Goal: Task Accomplishment & Management: Manage account settings

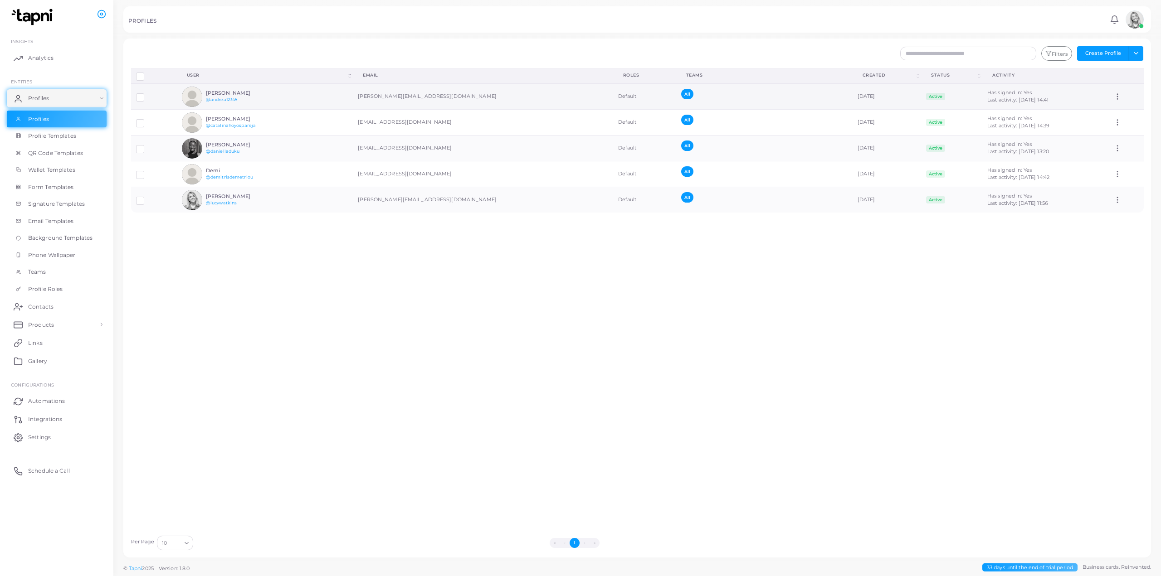
click at [1117, 97] on circle at bounding box center [1117, 97] width 1 height 1
click at [225, 93] on h6 "Andrea Piazza" at bounding box center [239, 93] width 67 height 6
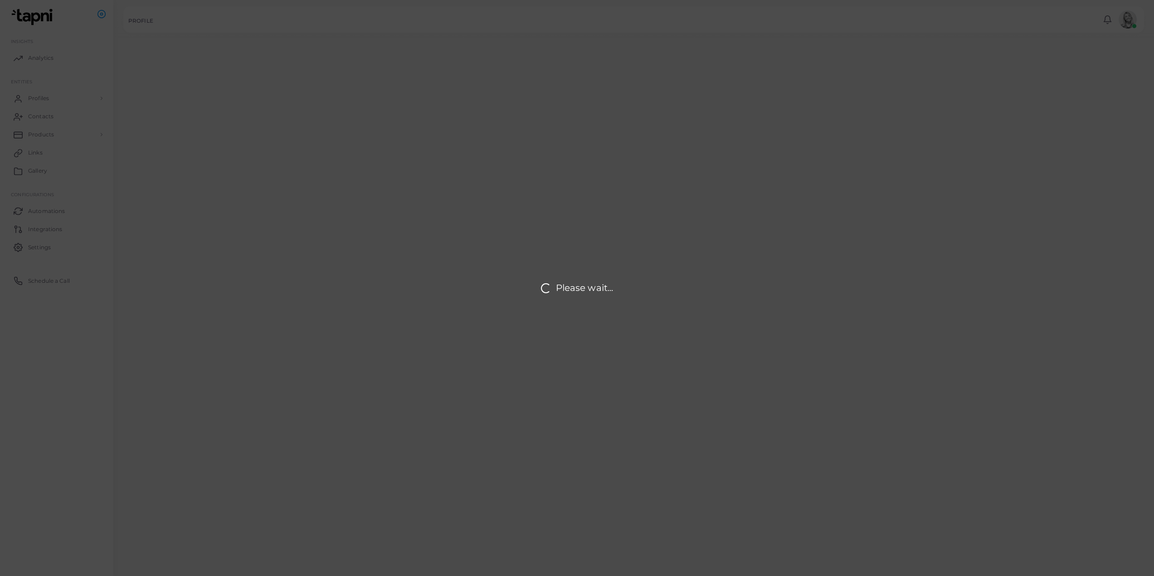
type input "**********"
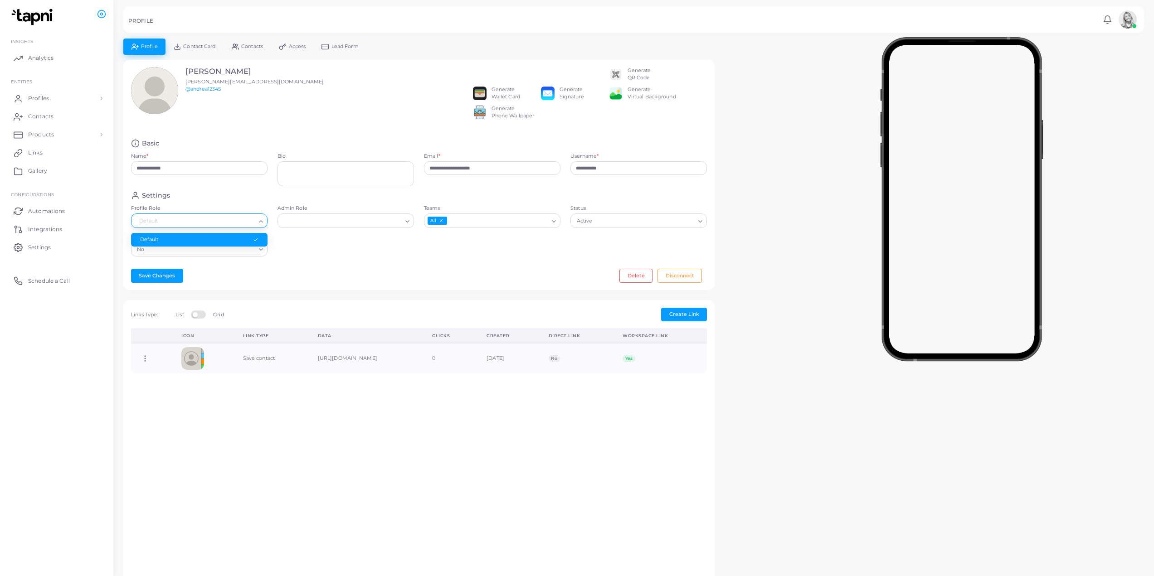
click at [239, 226] on input "Profile Role" at bounding box center [195, 221] width 120 height 10
click at [323, 269] on div "**********" at bounding box center [418, 175] width 591 height 231
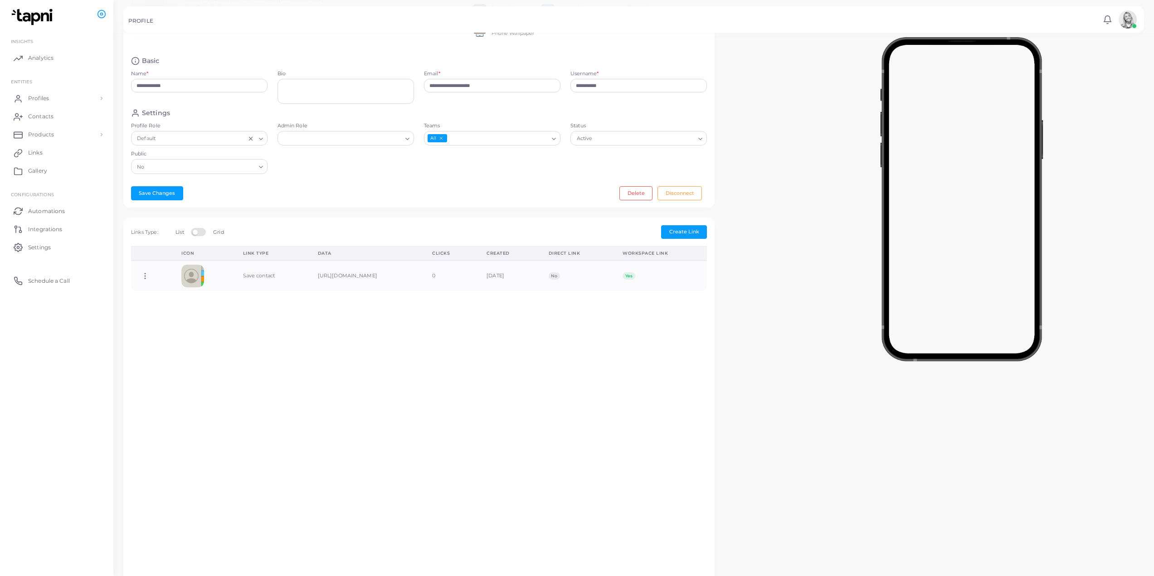
scroll to position [82, 0]
click at [42, 96] on span "Profiles" at bounding box center [40, 98] width 21 height 8
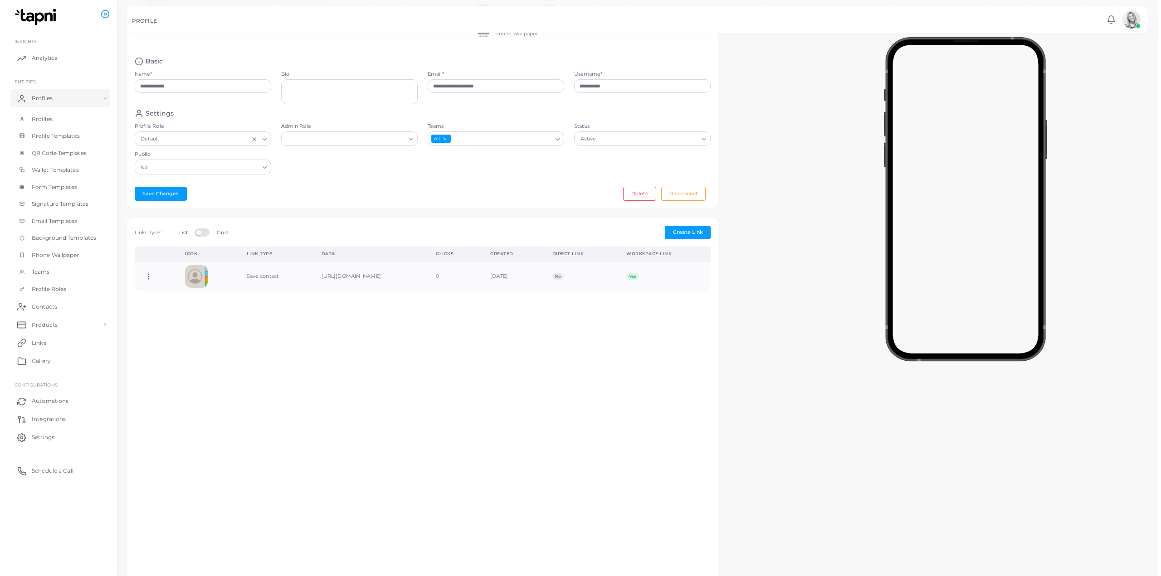
scroll to position [0, 0]
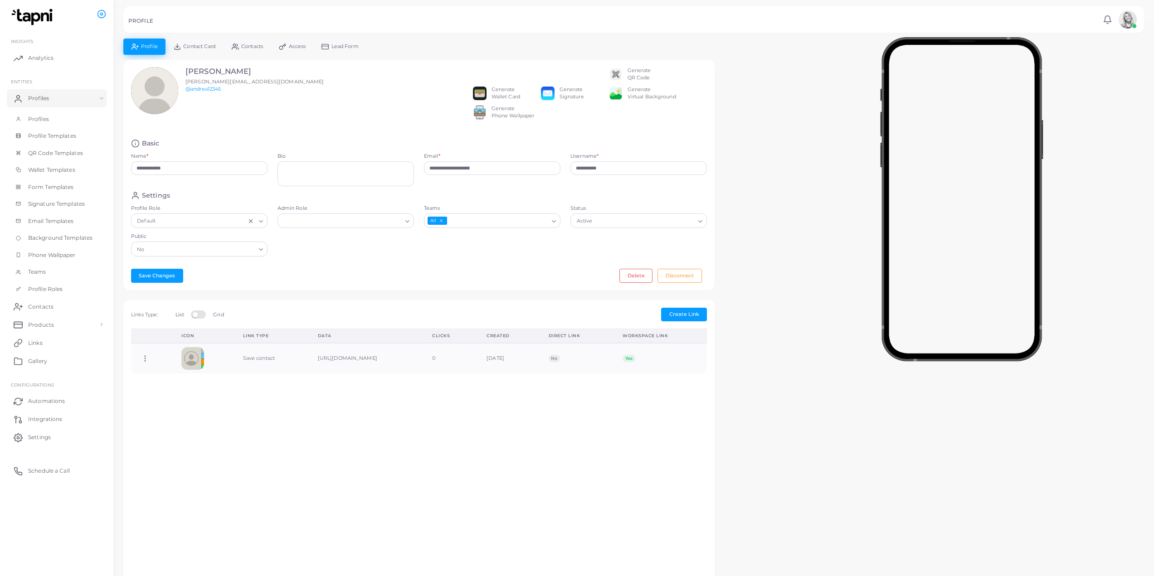
click at [291, 44] on span "Access" at bounding box center [297, 46] width 17 height 5
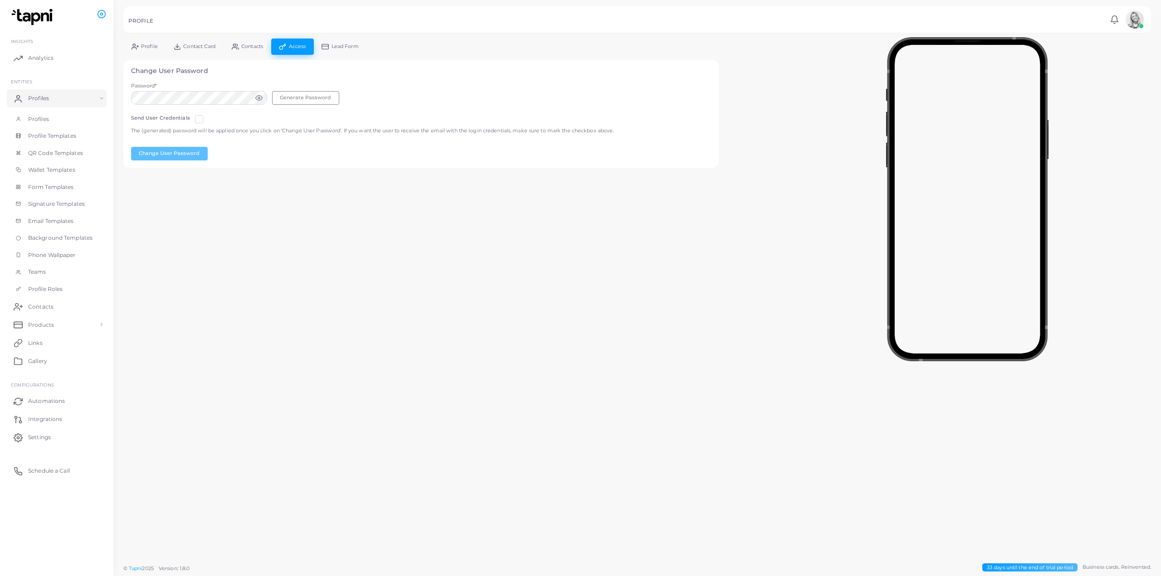
click at [337, 53] on link "Lead Form" at bounding box center [340, 47] width 53 height 16
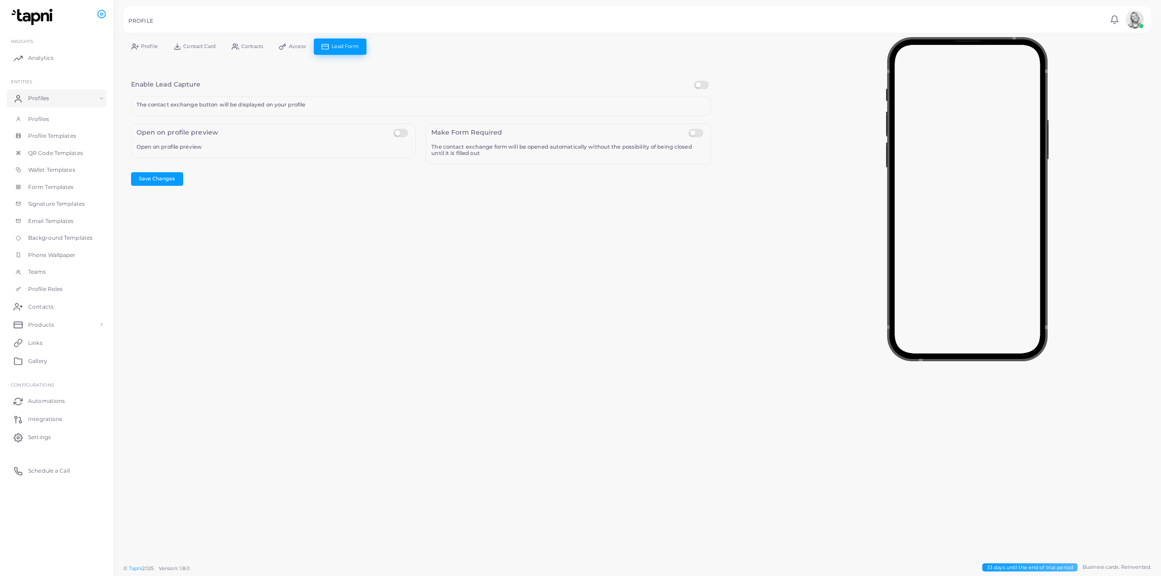
click at [197, 46] on span "Contact Card" at bounding box center [199, 46] width 32 height 5
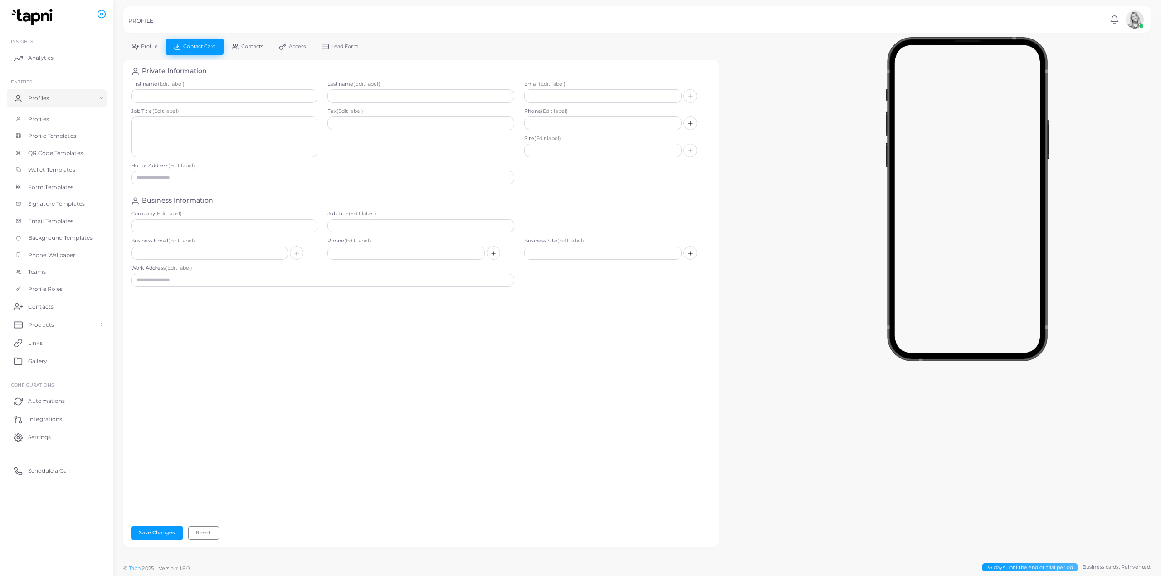
click at [244, 53] on link "Contacts" at bounding box center [247, 47] width 47 height 16
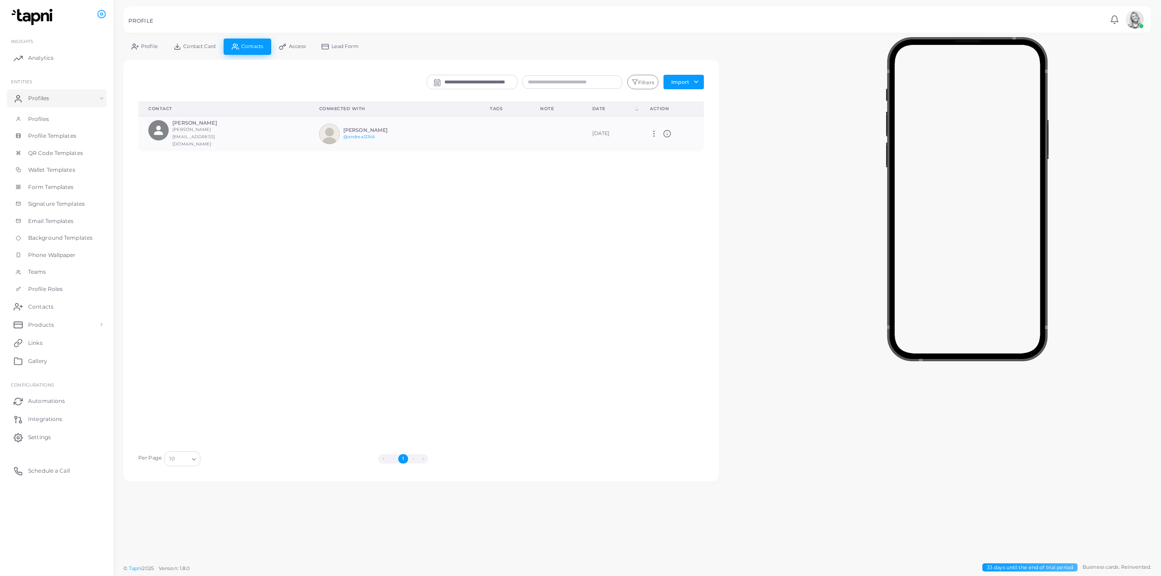
click at [286, 53] on link "Access" at bounding box center [292, 47] width 43 height 16
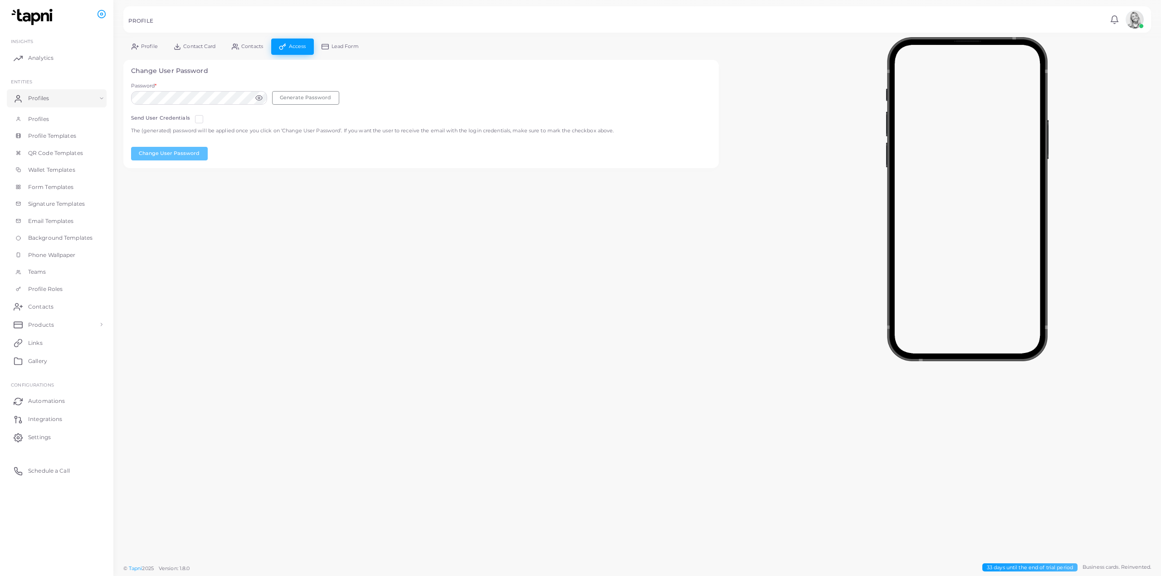
click at [137, 21] on h5 "PROFILE" at bounding box center [140, 21] width 25 height 6
click at [52, 311] on span "Contacts" at bounding box center [42, 307] width 25 height 8
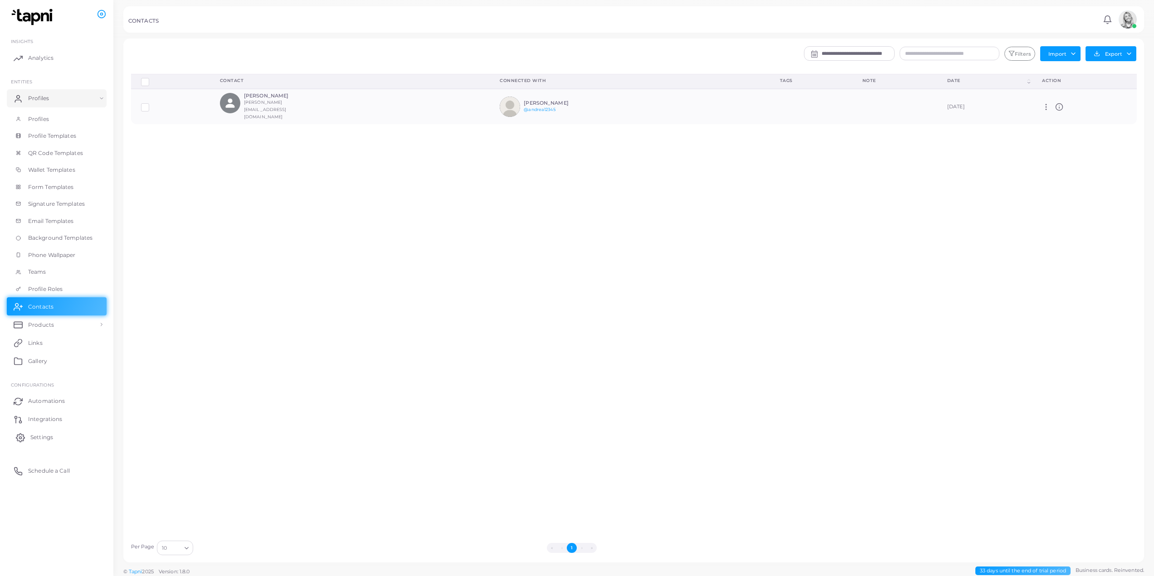
click at [53, 445] on link "Settings" at bounding box center [57, 438] width 100 height 18
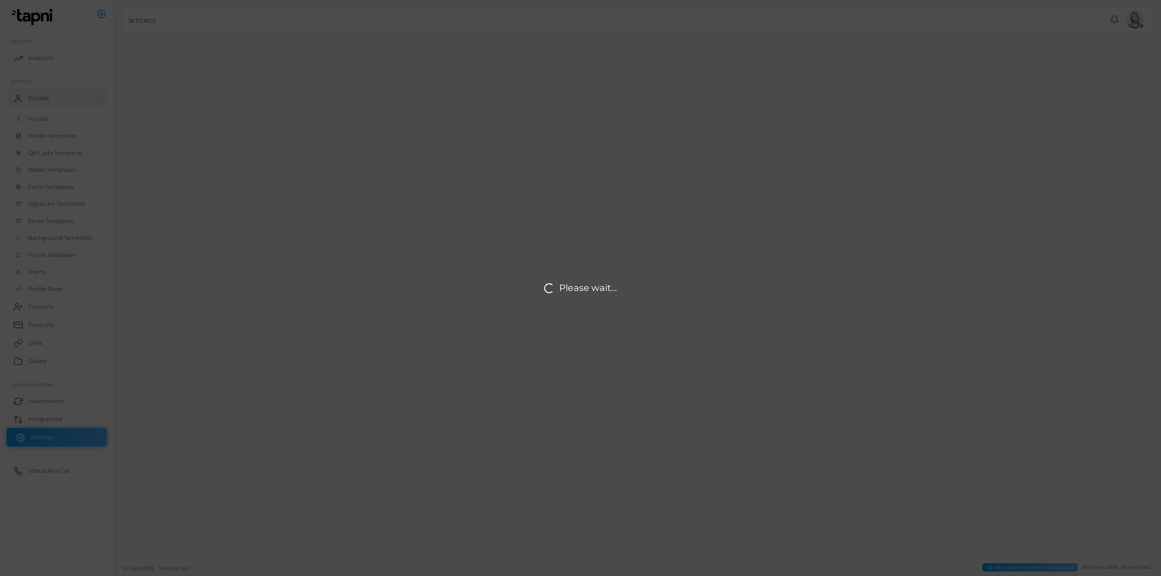
type input "**********"
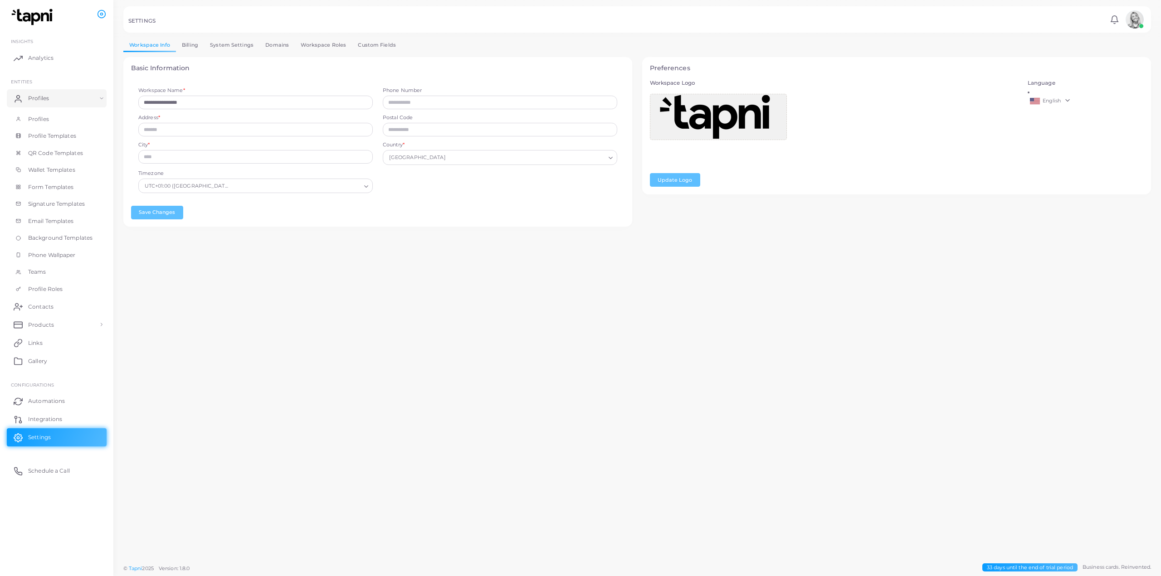
click at [282, 47] on link "Domains" at bounding box center [276, 45] width 35 height 13
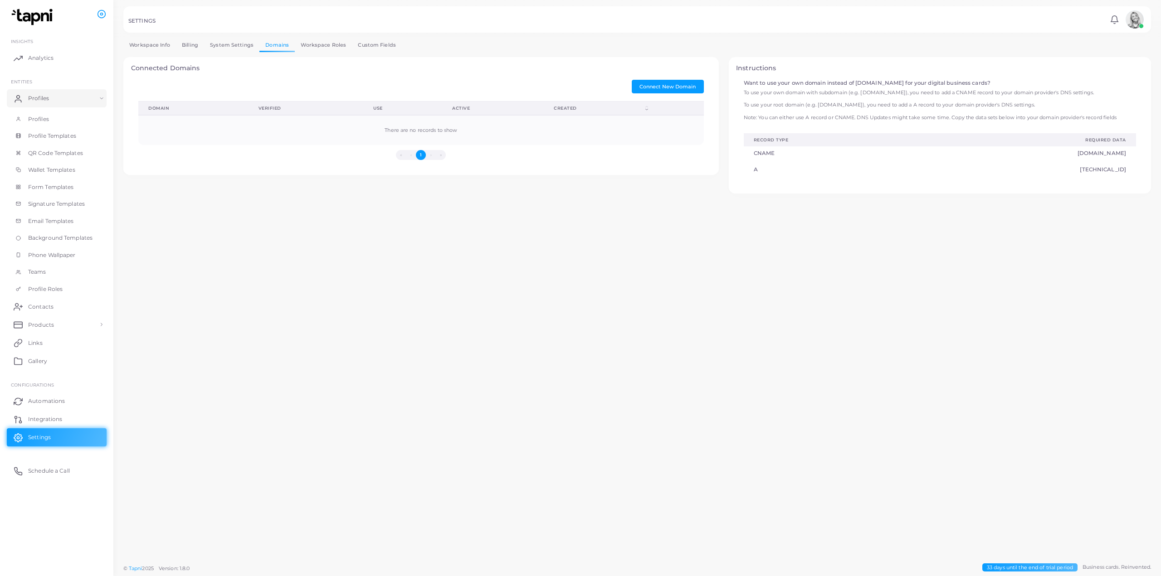
click at [320, 48] on link "Workspace Roles" at bounding box center [323, 45] width 57 height 13
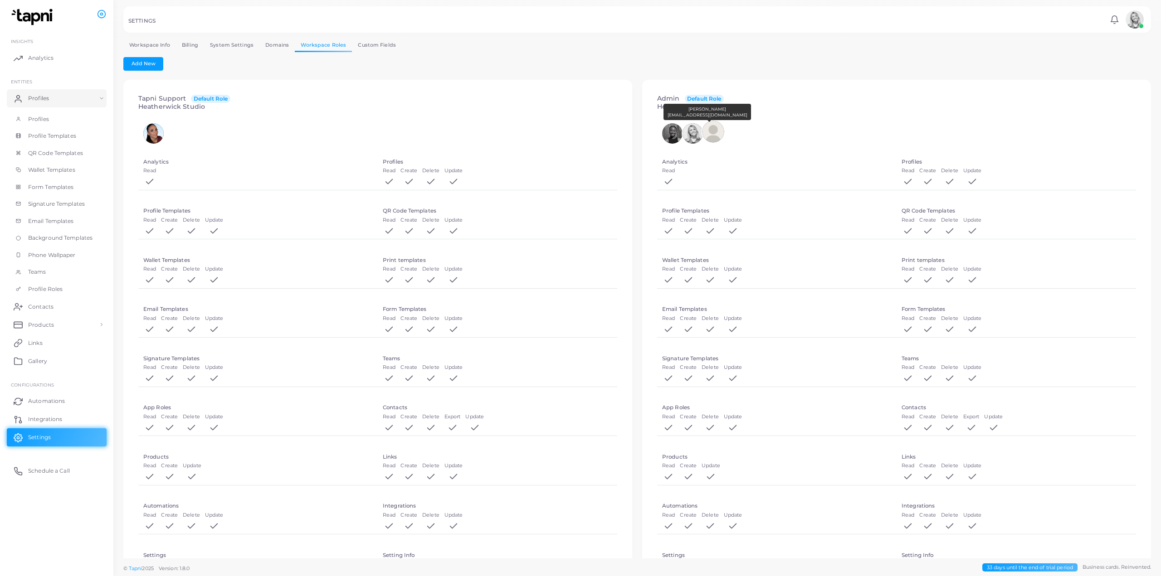
click at [712, 130] on img at bounding box center [713, 132] width 22 height 22
click at [697, 97] on span "Default Role" at bounding box center [704, 99] width 39 height 9
click at [685, 98] on span "Default Role" at bounding box center [704, 99] width 39 height 9
click at [658, 95] on h4 "Admin Default Role Heatherwick Studio" at bounding box center [693, 103] width 72 height 16
click at [690, 133] on img at bounding box center [693, 132] width 22 height 22
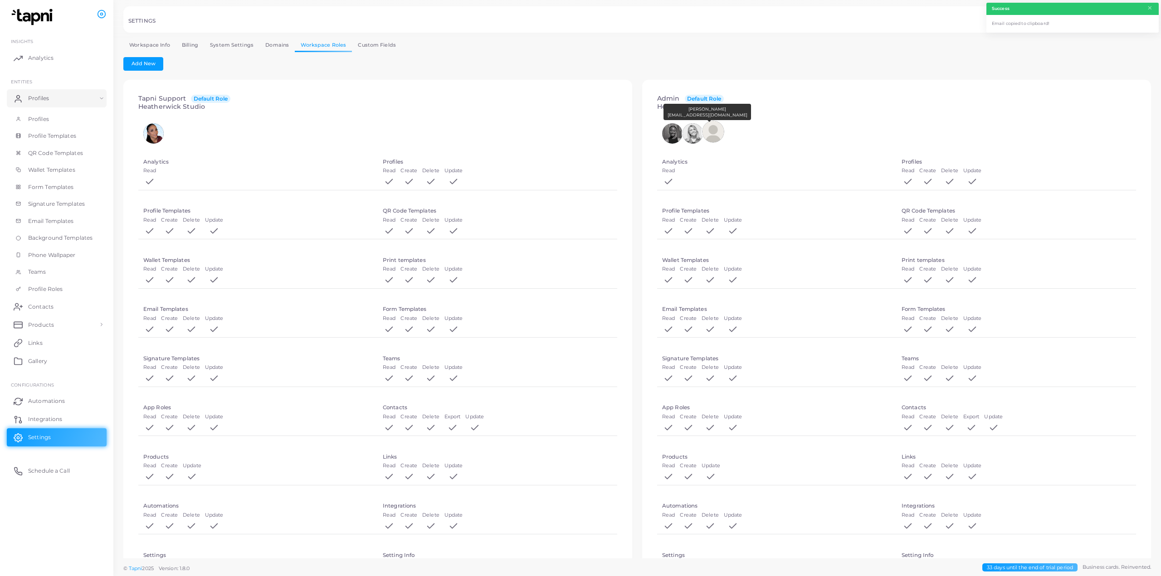
click at [708, 130] on img at bounding box center [713, 132] width 22 height 22
click at [138, 65] on span "Add New" at bounding box center [144, 63] width 24 height 6
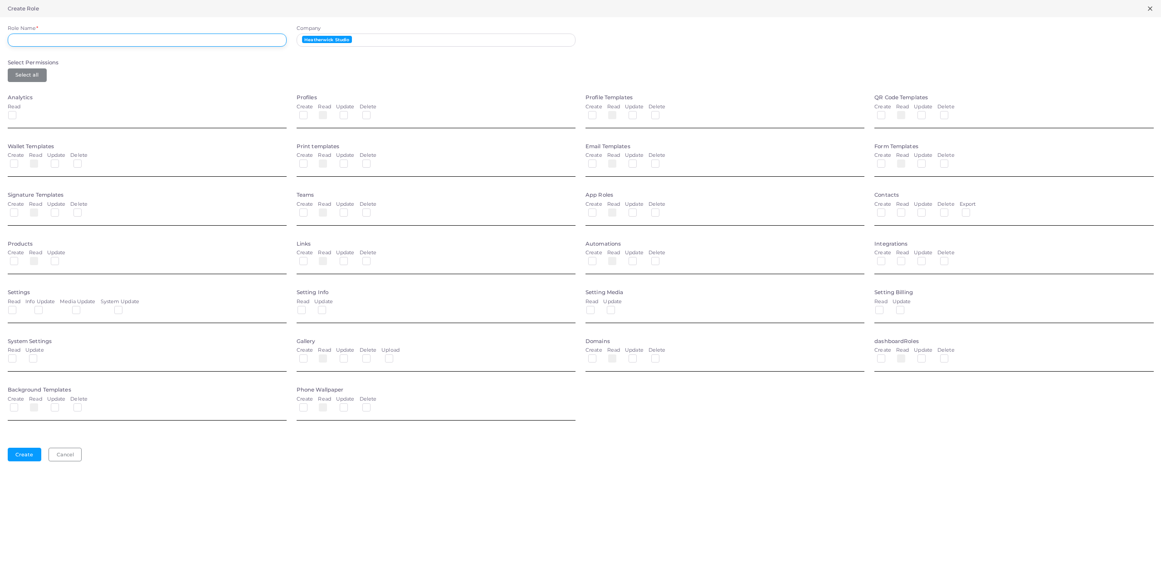
click at [187, 41] on input "Role Name *" at bounding box center [147, 41] width 279 height 14
click at [14, 117] on div "Read" at bounding box center [14, 112] width 13 height 19
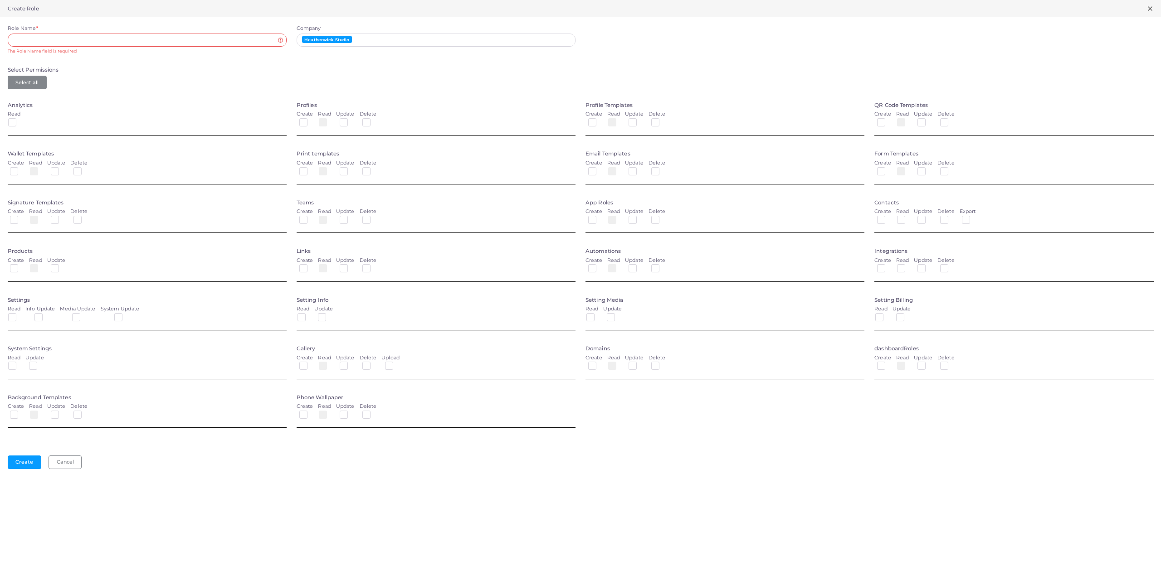
click at [14, 117] on label "Read" at bounding box center [14, 114] width 13 height 7
click at [19, 119] on label at bounding box center [19, 119] width 0 height 0
click at [310, 119] on label at bounding box center [310, 119] width 0 height 0
click at [330, 119] on label at bounding box center [330, 119] width 0 height 0
click at [339, 121] on div "Update" at bounding box center [345, 120] width 19 height 19
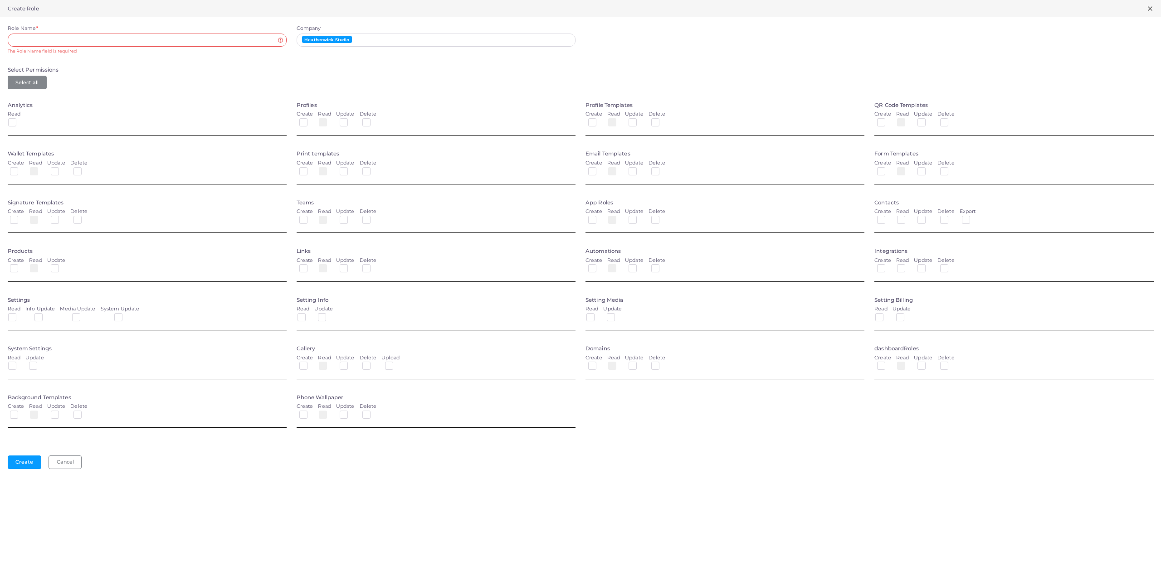
click at [351, 119] on label at bounding box center [351, 119] width 0 height 0
click at [374, 119] on label at bounding box center [374, 119] width 0 height 0
click at [330, 119] on label at bounding box center [330, 119] width 0 height 0
click at [597, 120] on div at bounding box center [593, 121] width 11 height 7
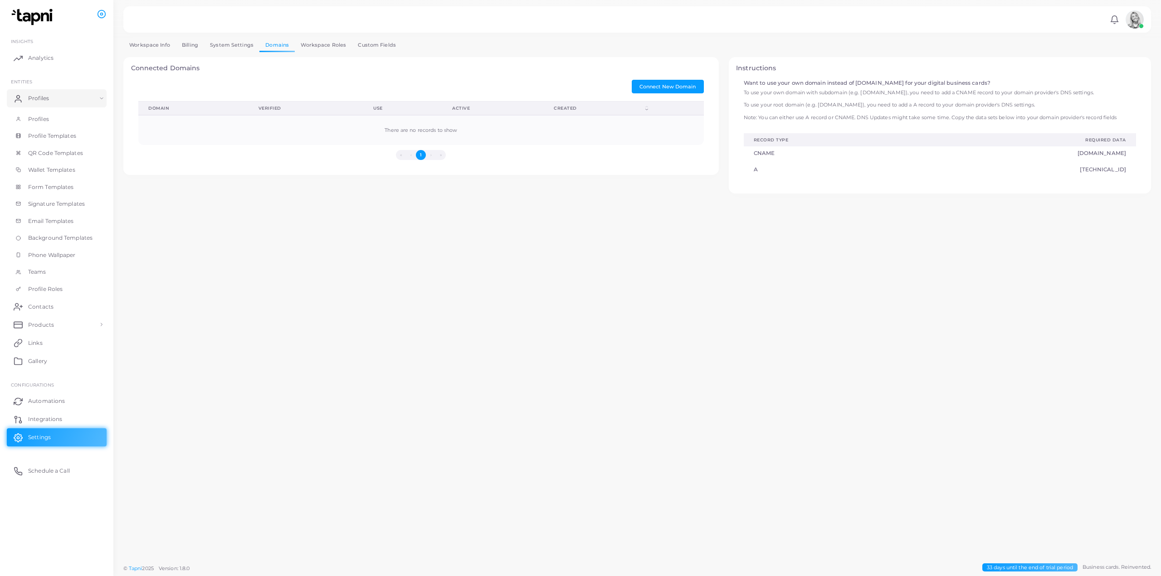
click at [326, 50] on link "Workspace Roles" at bounding box center [323, 45] width 57 height 13
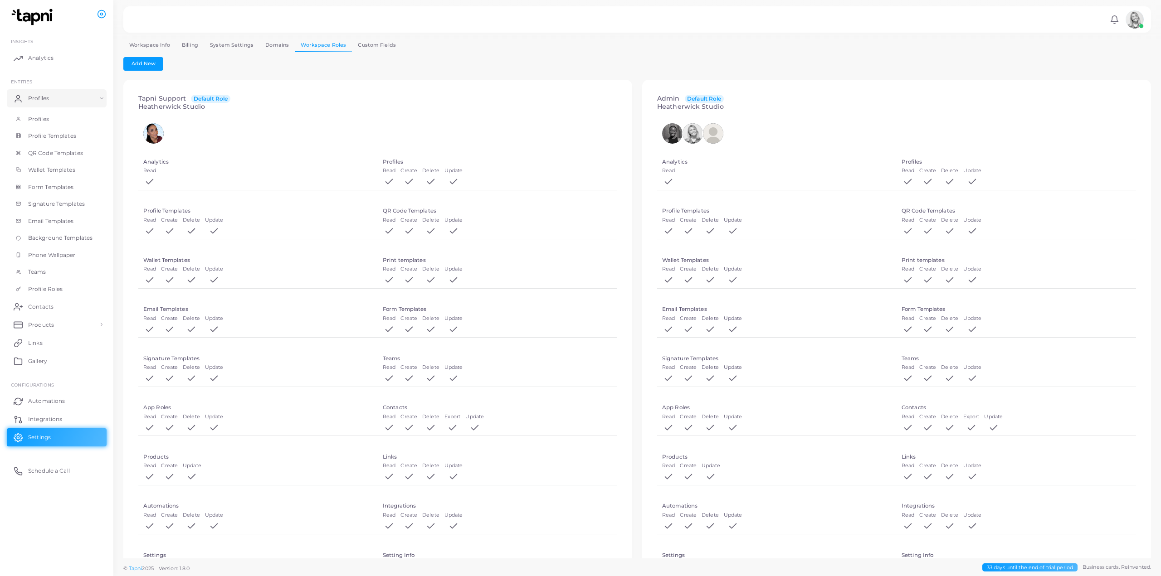
click at [386, 47] on link "Custom Fields" at bounding box center [377, 45] width 50 height 13
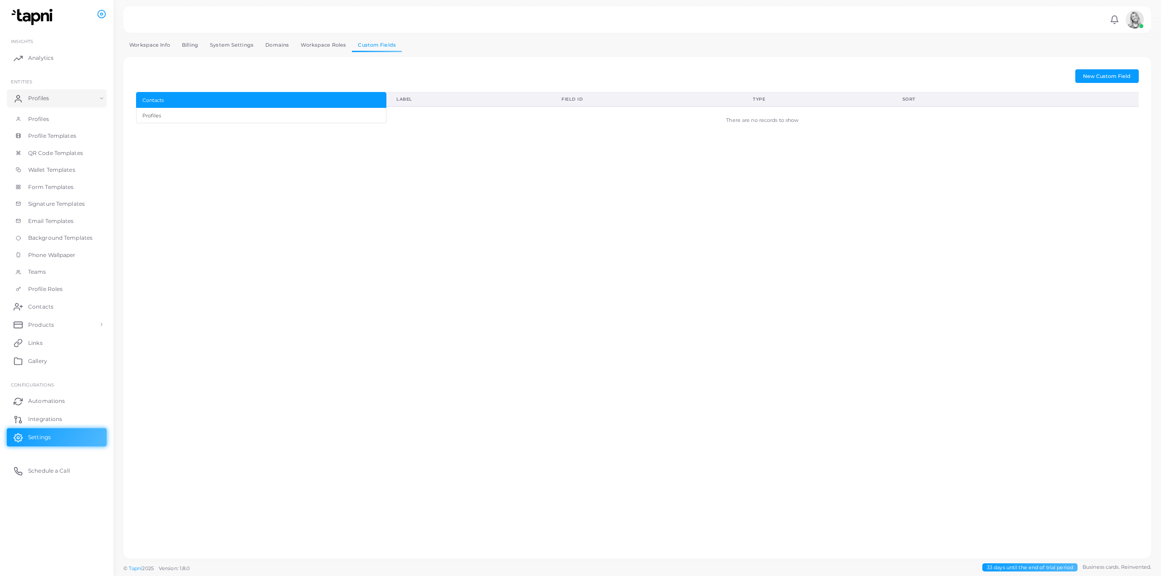
click at [316, 52] on div "**********" at bounding box center [637, 299] width 1028 height 520
click at [315, 45] on link "Workspace Roles" at bounding box center [323, 45] width 57 height 13
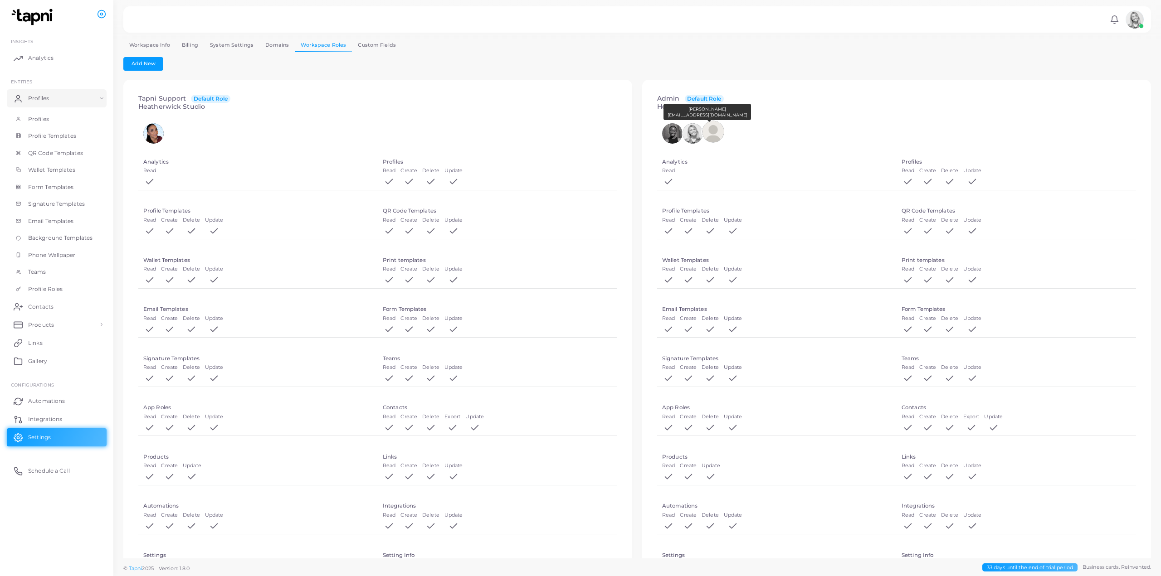
click at [713, 135] on img at bounding box center [713, 132] width 22 height 22
click at [26, 116] on link "Profiles" at bounding box center [57, 119] width 100 height 17
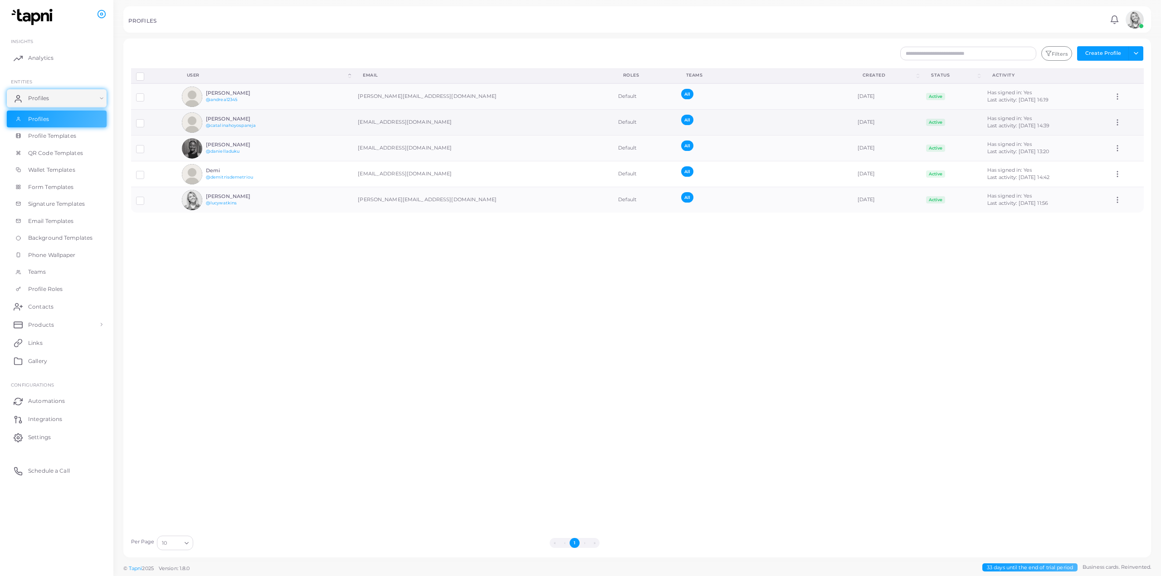
click at [1108, 125] on td "Assign Product" at bounding box center [1125, 123] width 35 height 26
click at [1113, 124] on icon at bounding box center [1117, 122] width 8 height 8
click at [1098, 228] on div "Disconnect Profiles Delete Profile Show Selections Download QRs User (Click to …" at bounding box center [637, 299] width 1023 height 463
click at [1014, 90] on div "Has signed in: Yes Last activity: October 14th, 2025 16:19" at bounding box center [1045, 96] width 116 height 15
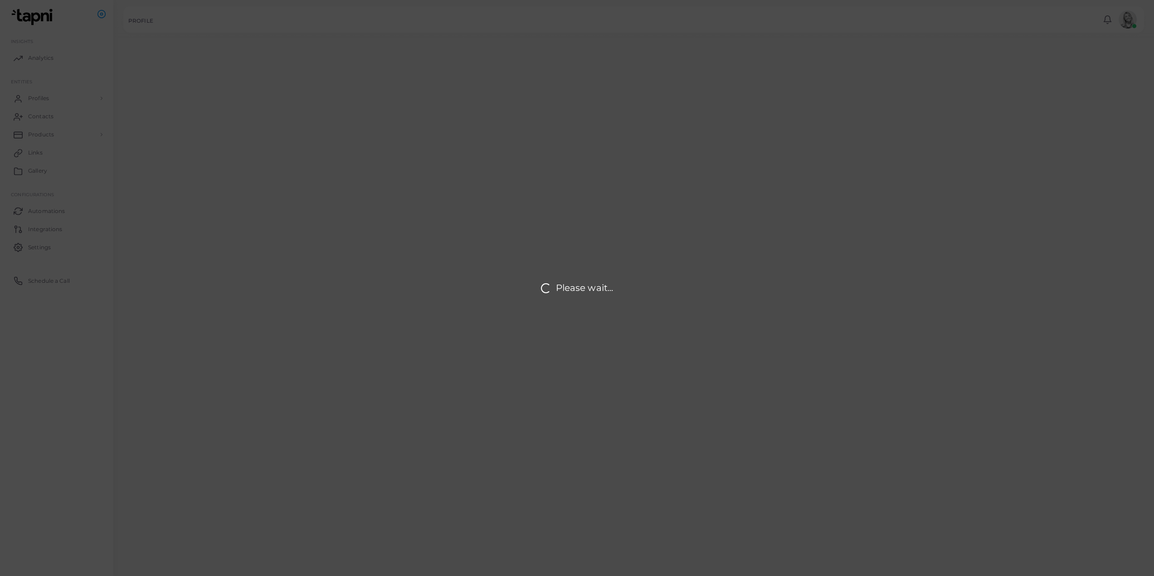
type input "**********"
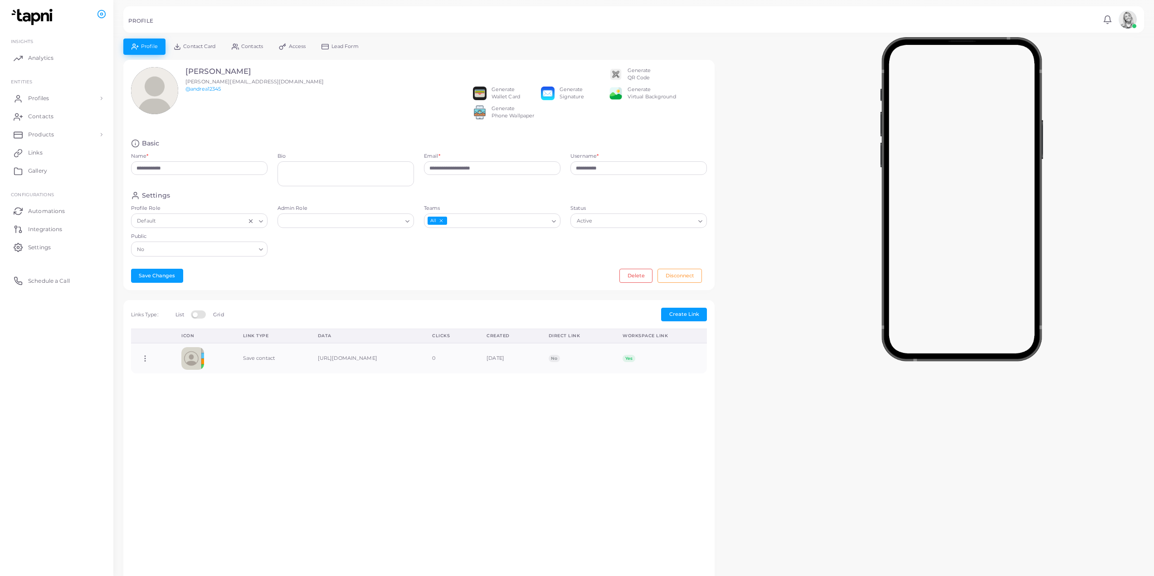
click at [558, 225] on div "Loading..." at bounding box center [554, 220] width 11 height 12
click at [608, 224] on input "Status" at bounding box center [645, 221] width 100 height 10
click at [592, 200] on div "Settings" at bounding box center [419, 195] width 576 height 9
click at [302, 44] on span "Access" at bounding box center [297, 46] width 17 height 5
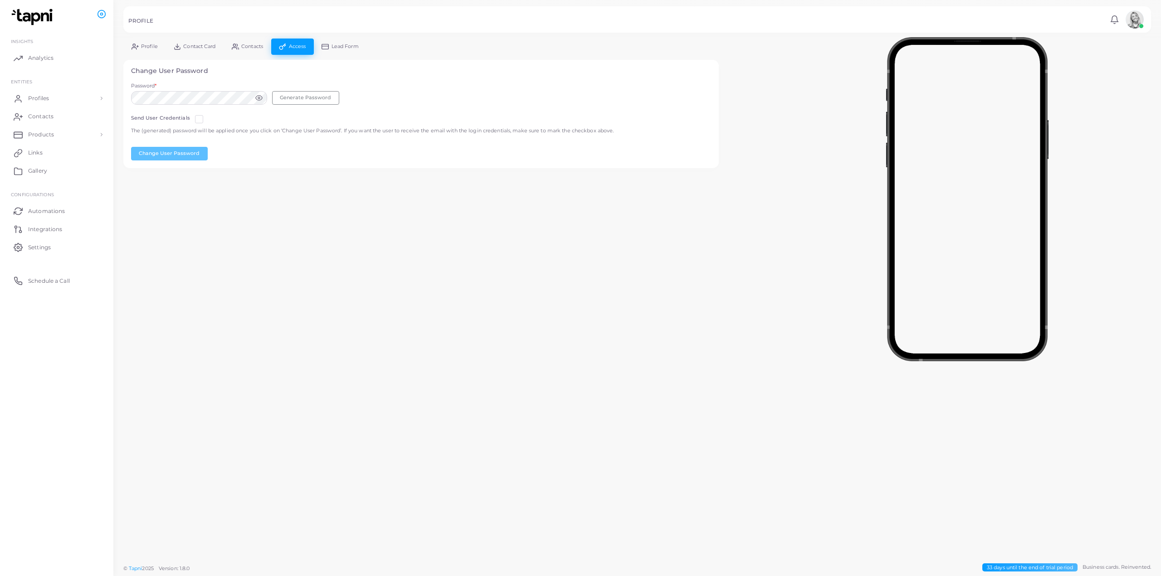
click at [340, 47] on span "Lead Form" at bounding box center [344, 46] width 27 height 5
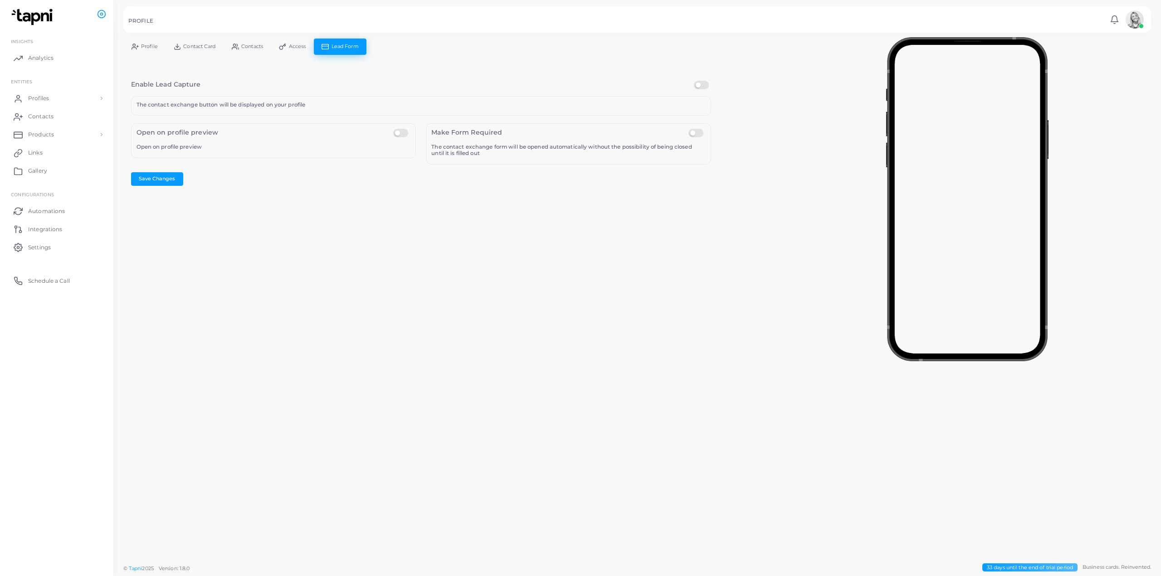
click at [193, 41] on link "Contact Card" at bounding box center [195, 47] width 58 height 16
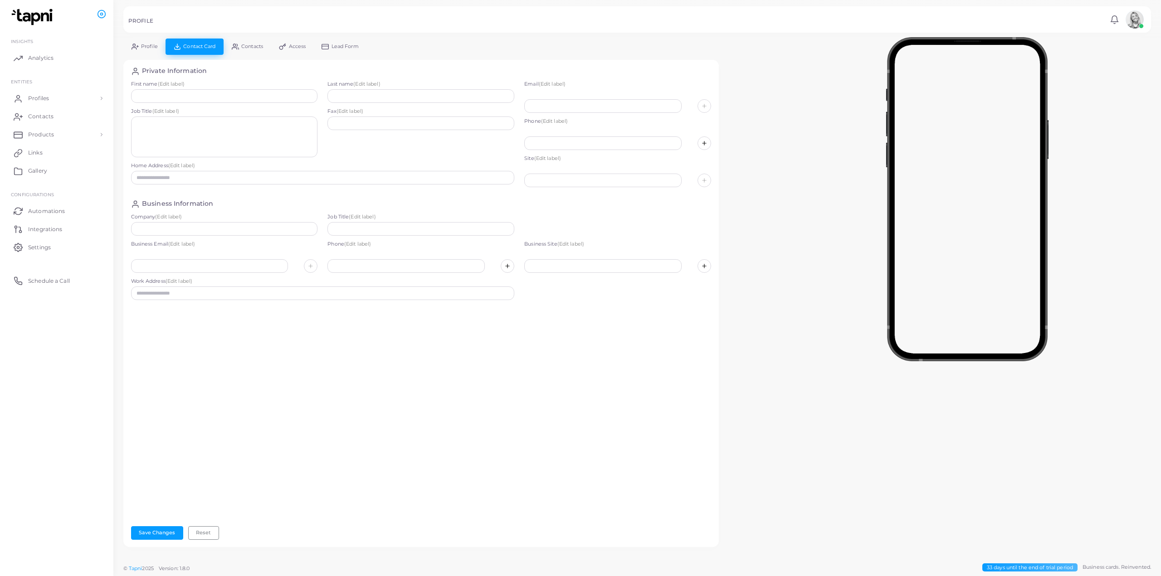
click at [149, 44] on span "Profile" at bounding box center [149, 46] width 17 height 5
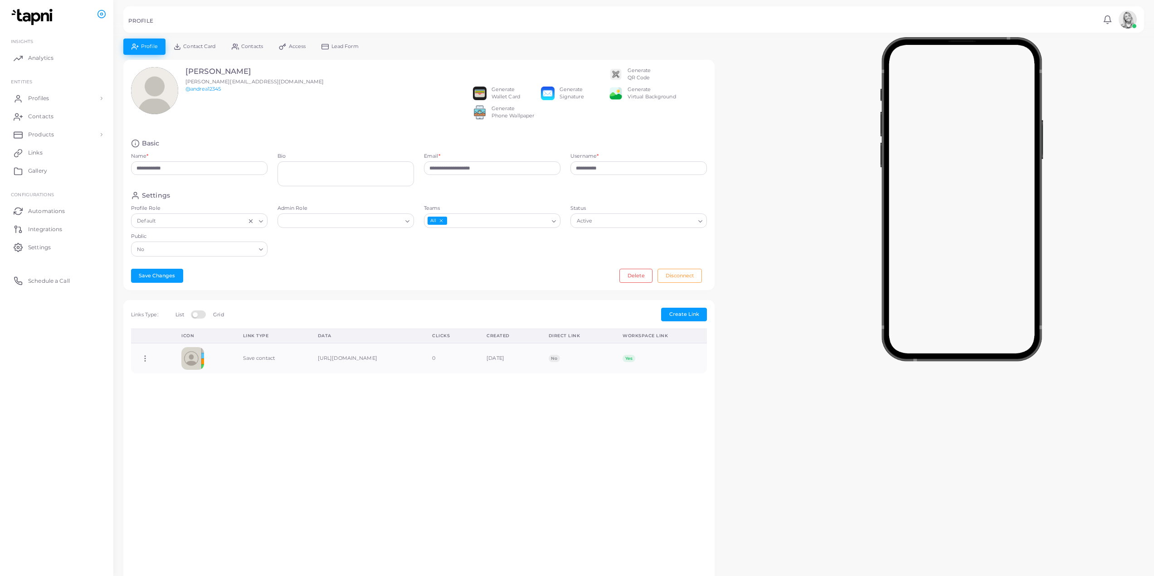
click at [196, 84] on span "andrea@heatherwick.com" at bounding box center [254, 81] width 139 height 6
click at [185, 37] on div at bounding box center [577, 19] width 1154 height 39
click at [188, 44] on span "Contact Card" at bounding box center [199, 46] width 32 height 5
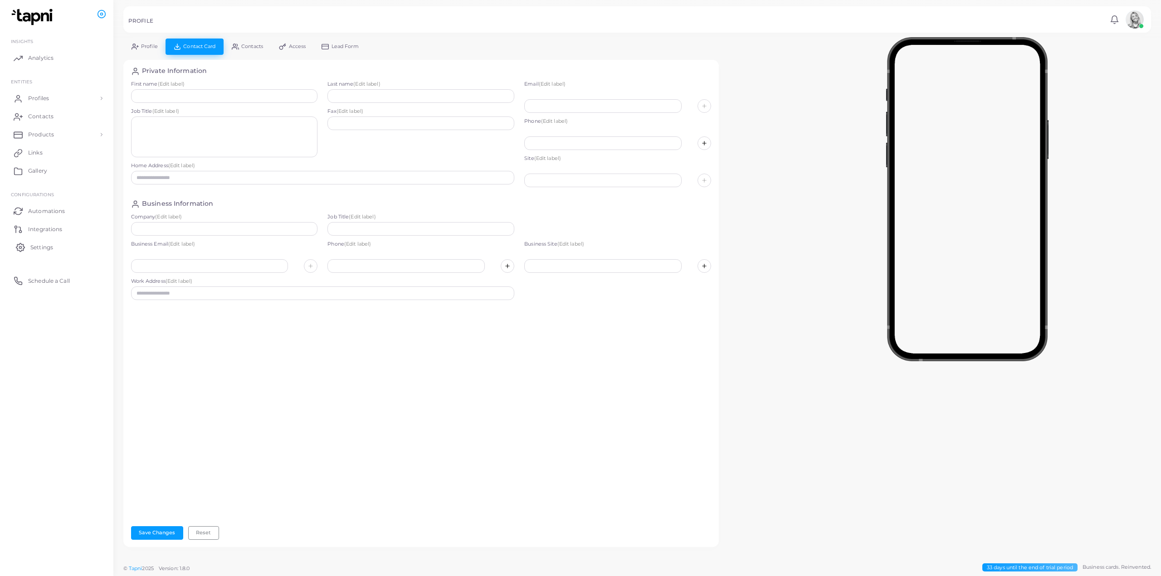
click at [52, 248] on span "Settings" at bounding box center [41, 248] width 23 height 8
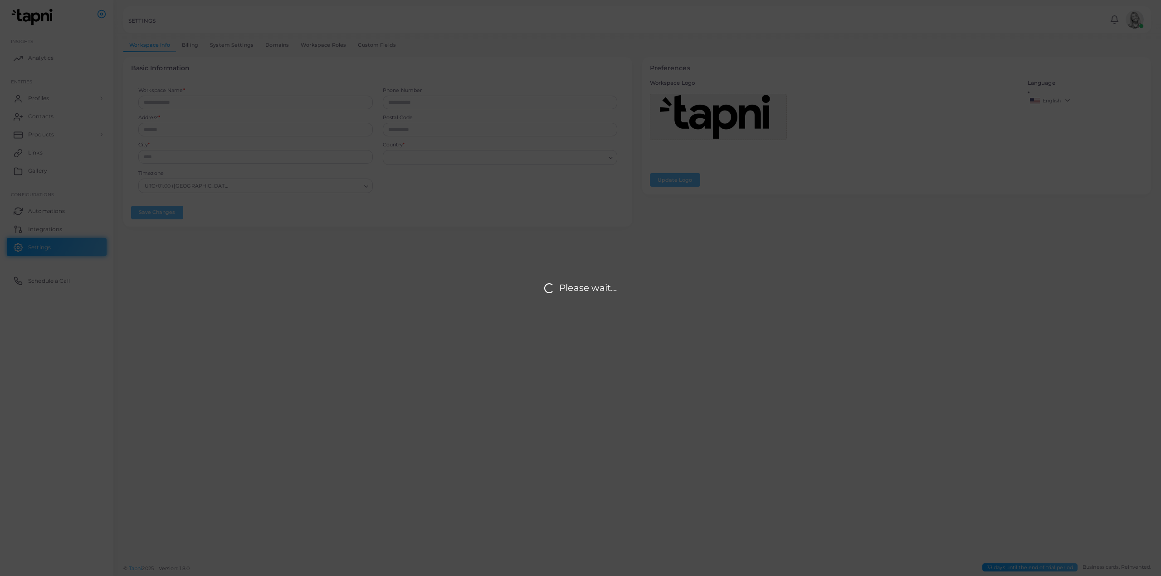
type input "**********"
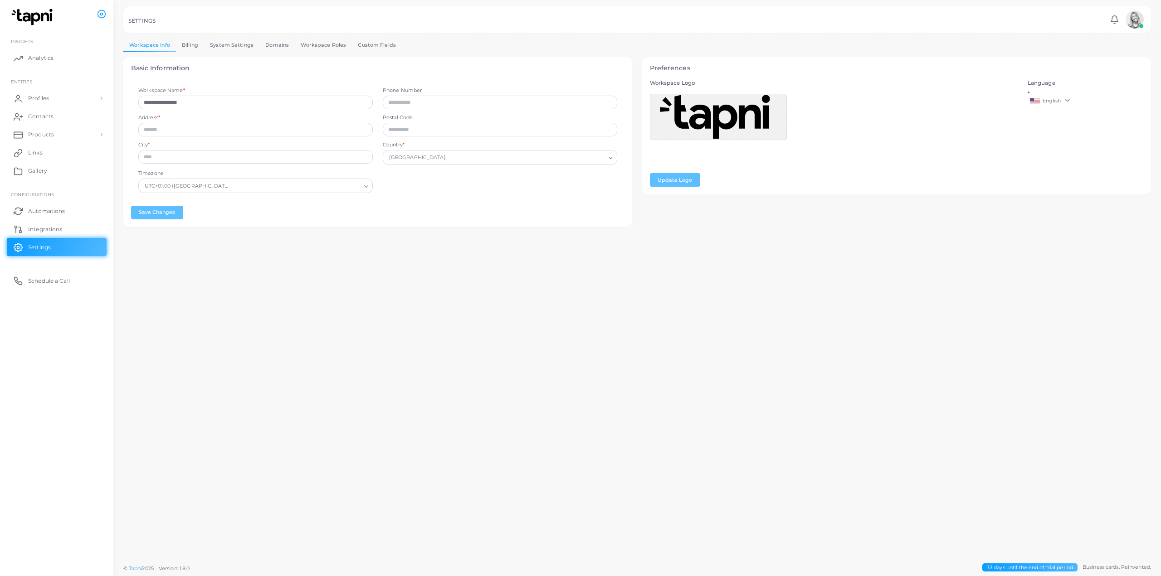
click at [327, 44] on link "Workspace Roles" at bounding box center [323, 45] width 57 height 13
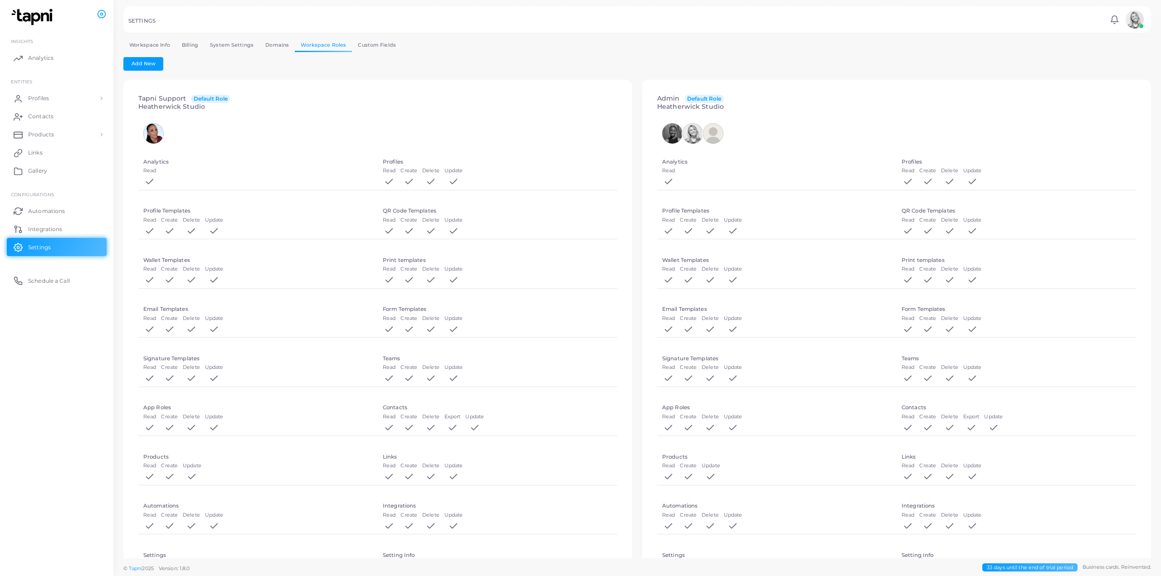
click at [710, 98] on span "Default Role" at bounding box center [704, 99] width 39 height 9
click at [157, 65] on button "Add New" at bounding box center [143, 64] width 40 height 14
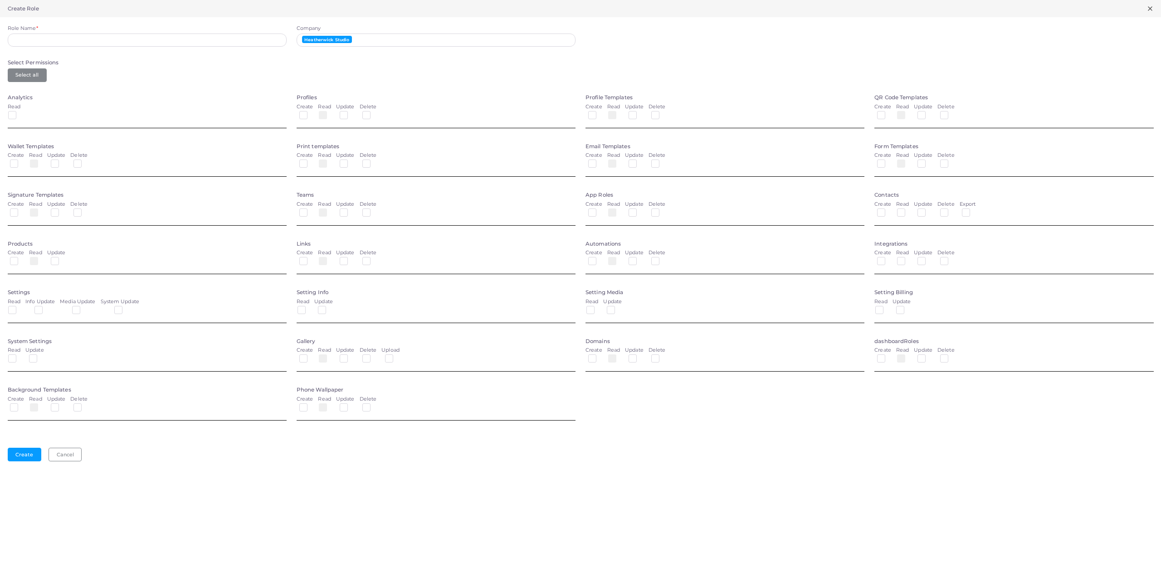
click at [887, 256] on label "Create" at bounding box center [882, 252] width 17 height 7
click at [888, 258] on label at bounding box center [888, 258] width 0 height 0
click at [908, 258] on label at bounding box center [908, 258] width 0 height 0
click at [929, 258] on label at bounding box center [929, 258] width 0 height 0
click at [937, 261] on div "Create Read Update Delete" at bounding box center [1013, 258] width 279 height 19
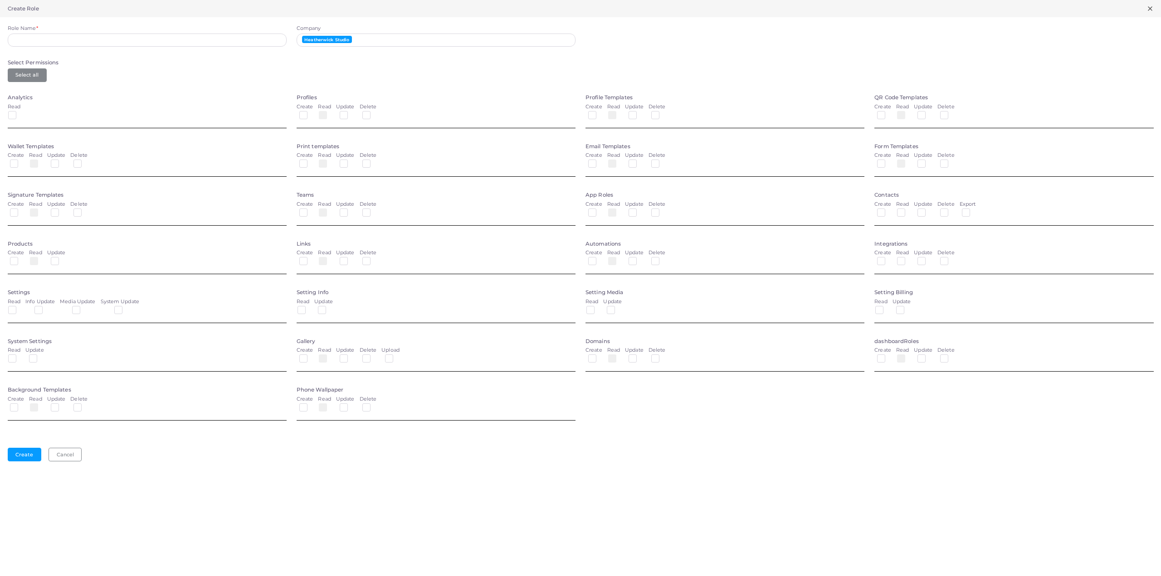
click at [951, 258] on label at bounding box center [951, 258] width 0 height 0
click at [888, 209] on label at bounding box center [888, 209] width 0 height 0
click at [908, 209] on label at bounding box center [908, 209] width 0 height 0
click at [929, 209] on label at bounding box center [929, 209] width 0 height 0
click at [951, 209] on label at bounding box center [951, 209] width 0 height 0
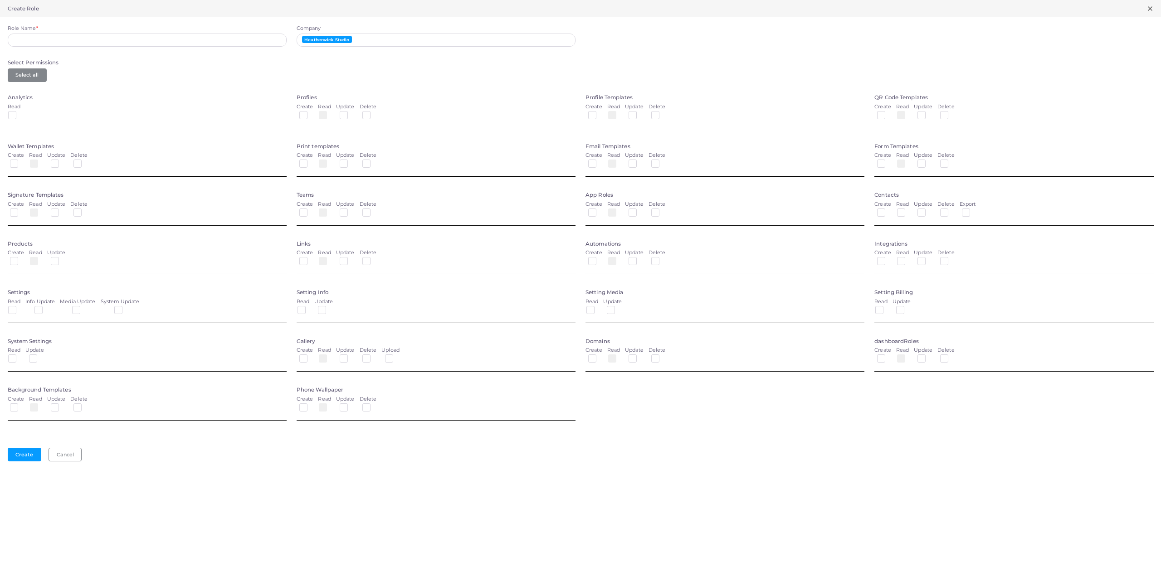
click at [888, 160] on label at bounding box center [888, 160] width 0 height 0
click at [929, 160] on label at bounding box center [929, 160] width 0 height 0
click at [951, 160] on label at bounding box center [951, 160] width 0 height 0
click at [973, 209] on label at bounding box center [973, 209] width 0 height 0
click at [877, 114] on div "Create" at bounding box center [882, 112] width 17 height 19
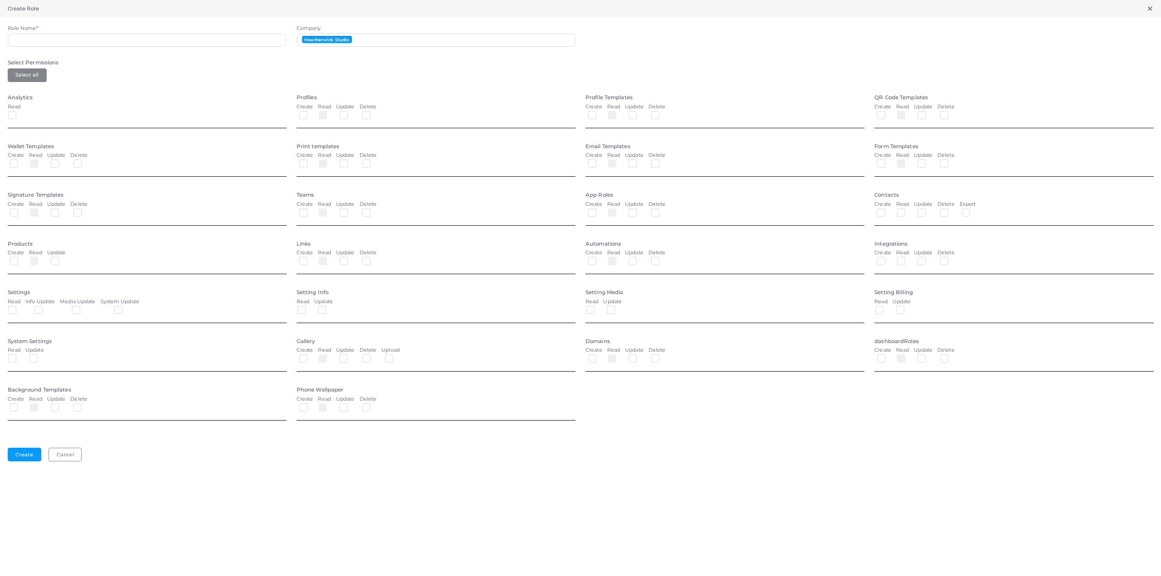
click at [888, 112] on label at bounding box center [888, 112] width 0 height 0
click at [930, 119] on div "Update" at bounding box center [923, 112] width 19 height 19
click at [929, 112] on label at bounding box center [929, 112] width 0 height 0
click at [951, 112] on label at bounding box center [951, 112] width 0 height 0
click at [887, 307] on label at bounding box center [887, 307] width 0 height 0
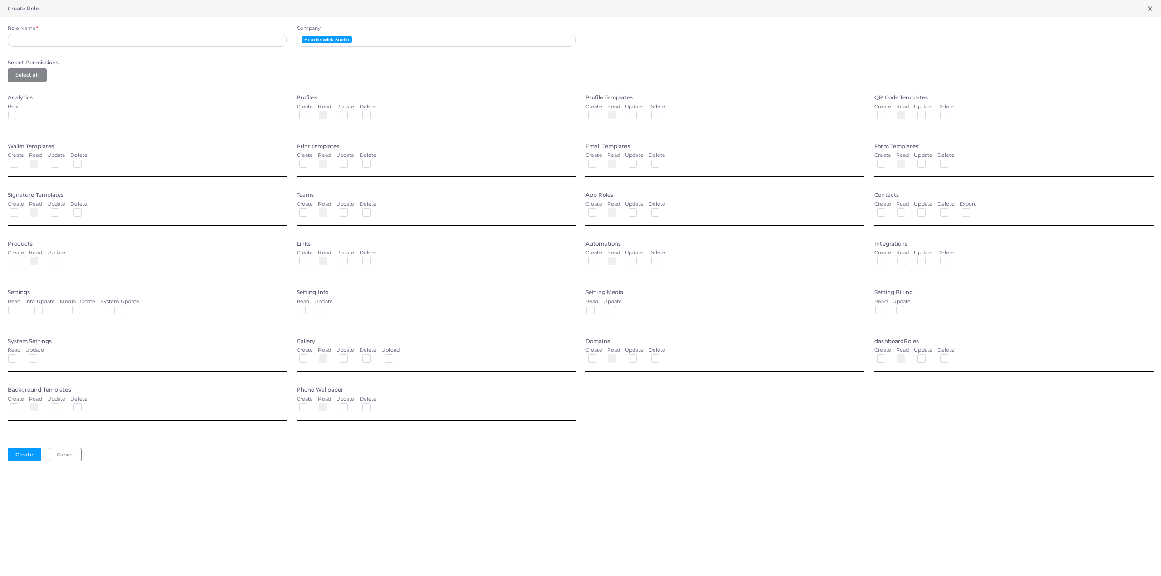
click at [907, 307] on label at bounding box center [907, 307] width 0 height 0
click at [888, 355] on label at bounding box center [888, 355] width 0 height 0
click at [929, 355] on label at bounding box center [929, 355] width 0 height 0
click at [938, 361] on div "Delete" at bounding box center [945, 356] width 17 height 19
click at [951, 355] on label at bounding box center [951, 355] width 0 height 0
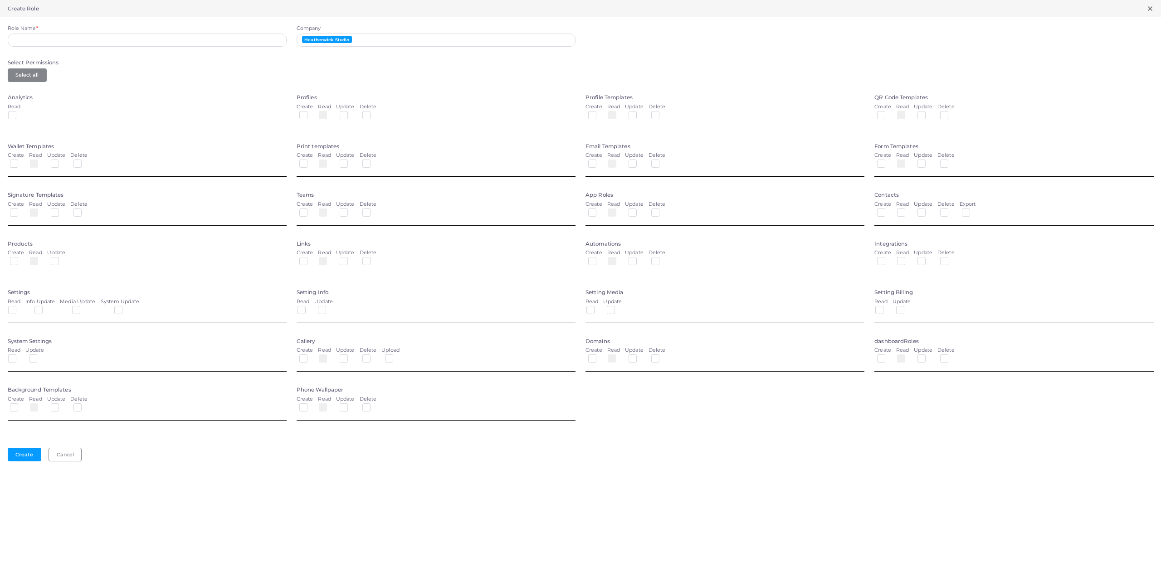
click at [598, 358] on div at bounding box center [593, 357] width 11 height 7
click at [599, 355] on label at bounding box center [599, 355] width 0 height 0
click at [640, 355] on label at bounding box center [640, 355] width 0 height 0
click at [663, 355] on label at bounding box center [663, 355] width 0 height 0
click at [598, 307] on label at bounding box center [598, 307] width 0 height 0
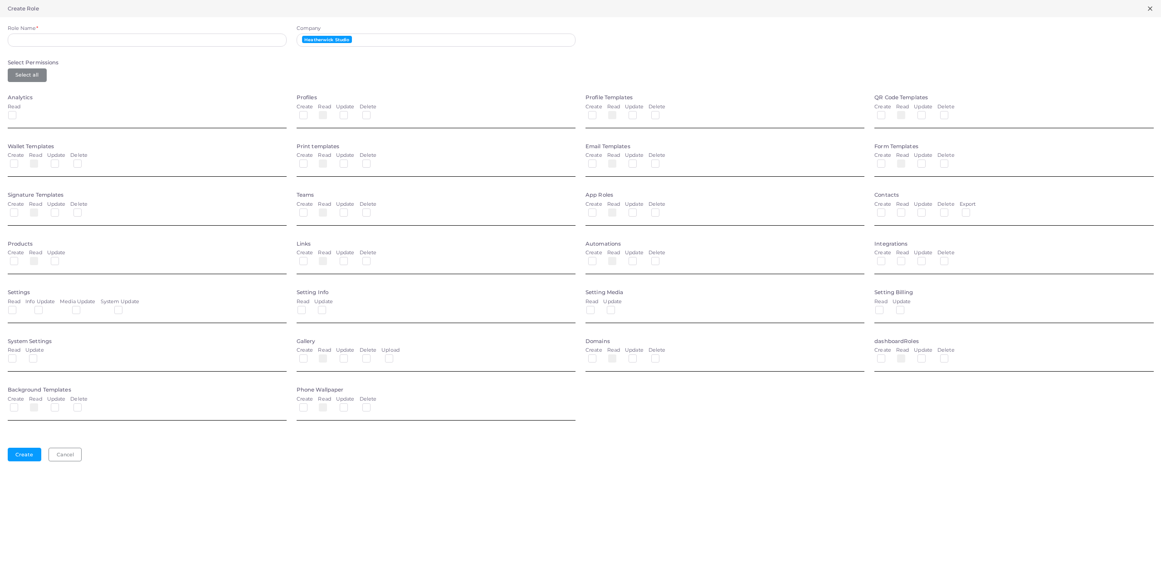
click at [618, 307] on label at bounding box center [618, 307] width 0 height 0
click at [590, 268] on div "Create" at bounding box center [593, 258] width 17 height 19
click at [590, 267] on div "Create" at bounding box center [593, 258] width 17 height 19
click at [599, 258] on label at bounding box center [599, 258] width 0 height 0
click at [641, 261] on div "Update" at bounding box center [634, 258] width 19 height 19
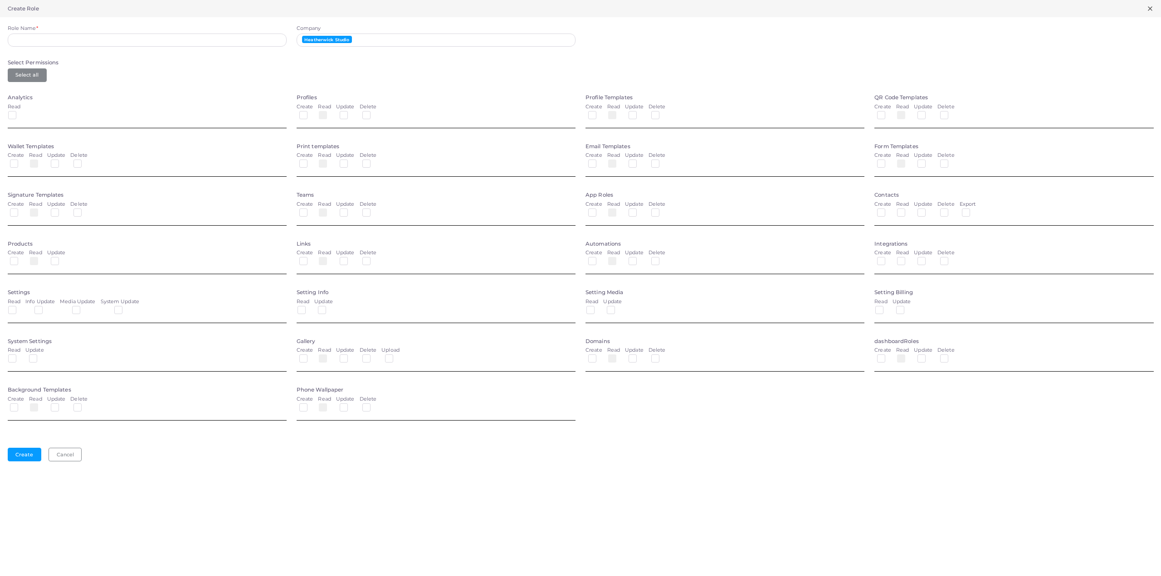
click at [640, 258] on label at bounding box center [640, 258] width 0 height 0
click at [663, 258] on label at bounding box center [663, 258] width 0 height 0
click at [599, 209] on label at bounding box center [599, 209] width 0 height 0
click at [640, 209] on label at bounding box center [640, 209] width 0 height 0
click at [663, 209] on label at bounding box center [663, 209] width 0 height 0
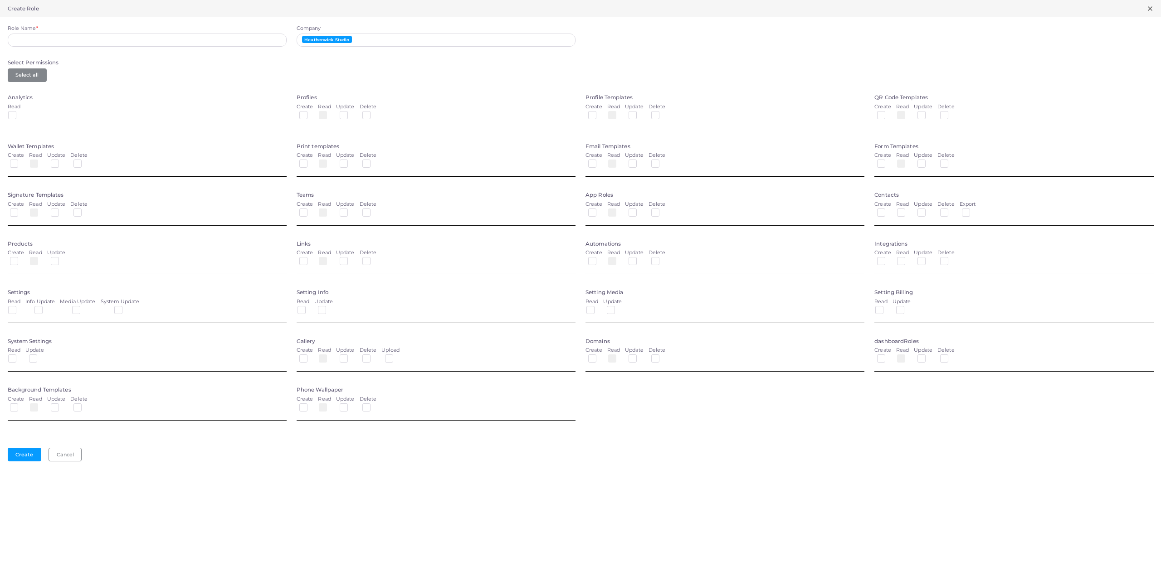
click at [599, 160] on label at bounding box center [599, 160] width 0 height 0
click at [640, 160] on label at bounding box center [640, 160] width 0 height 0
click at [663, 160] on label at bounding box center [663, 160] width 0 height 0
click at [599, 112] on label at bounding box center [599, 112] width 0 height 0
click at [640, 112] on label at bounding box center [640, 112] width 0 height 0
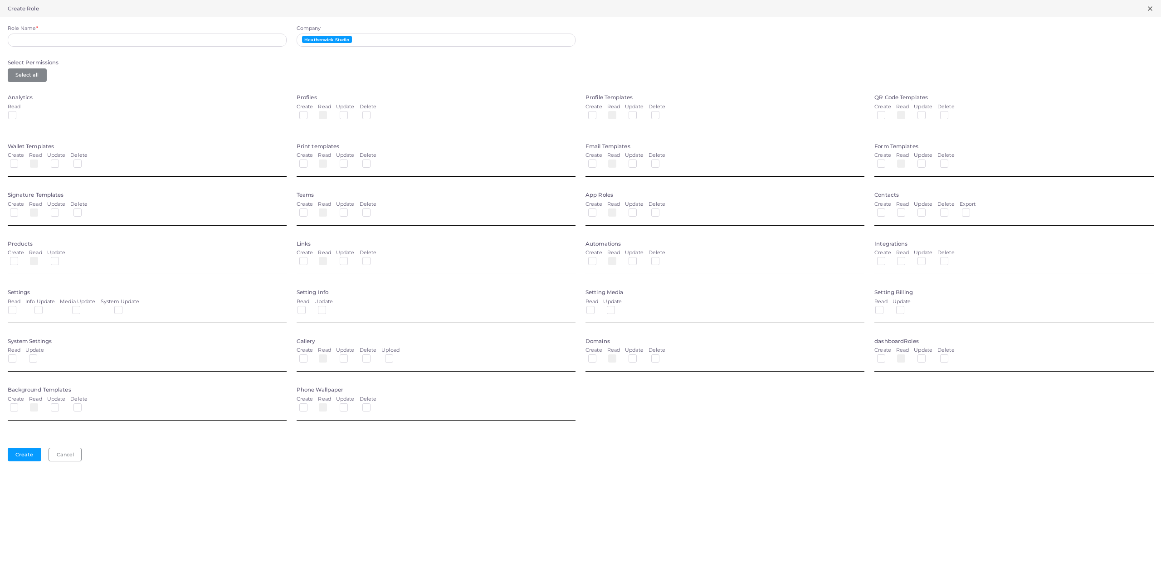
click at [661, 113] on div at bounding box center [656, 114] width 11 height 7
click at [663, 112] on label at bounding box center [663, 112] width 0 height 0
click at [296, 117] on div "Profiles Create Read Update Delete" at bounding box center [436, 113] width 289 height 39
click at [310, 112] on label at bounding box center [310, 112] width 0 height 0
click at [351, 112] on label at bounding box center [351, 112] width 0 height 0
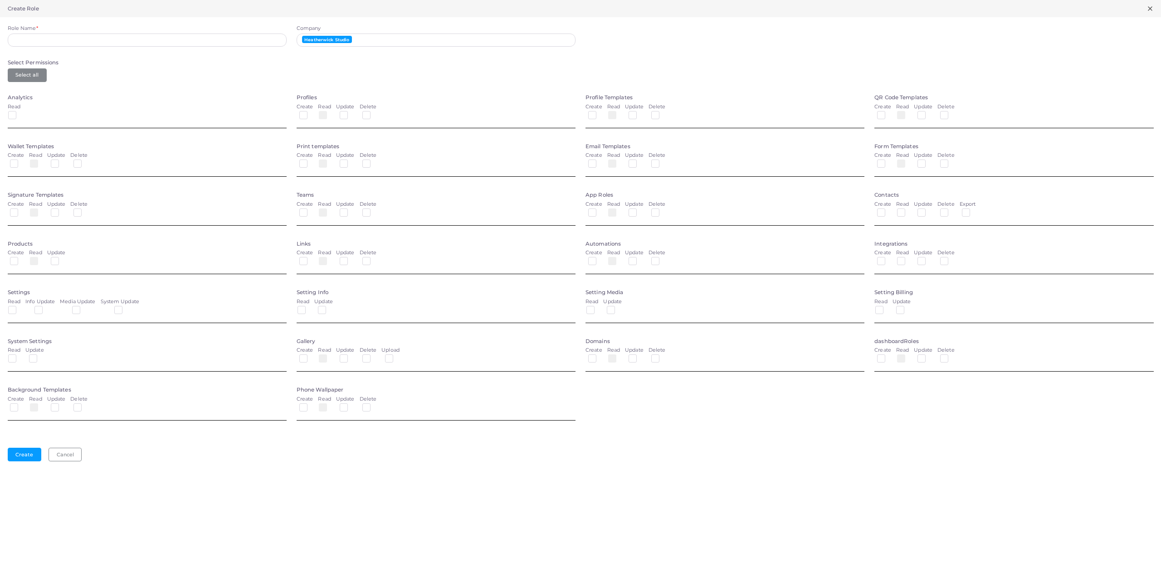
click at [371, 113] on div at bounding box center [367, 114] width 11 height 7
click at [374, 112] on label at bounding box center [374, 112] width 0 height 0
click at [310, 160] on label at bounding box center [310, 160] width 0 height 0
click at [345, 170] on div "Update" at bounding box center [345, 161] width 19 height 19
click at [345, 169] on div "Update" at bounding box center [345, 161] width 19 height 19
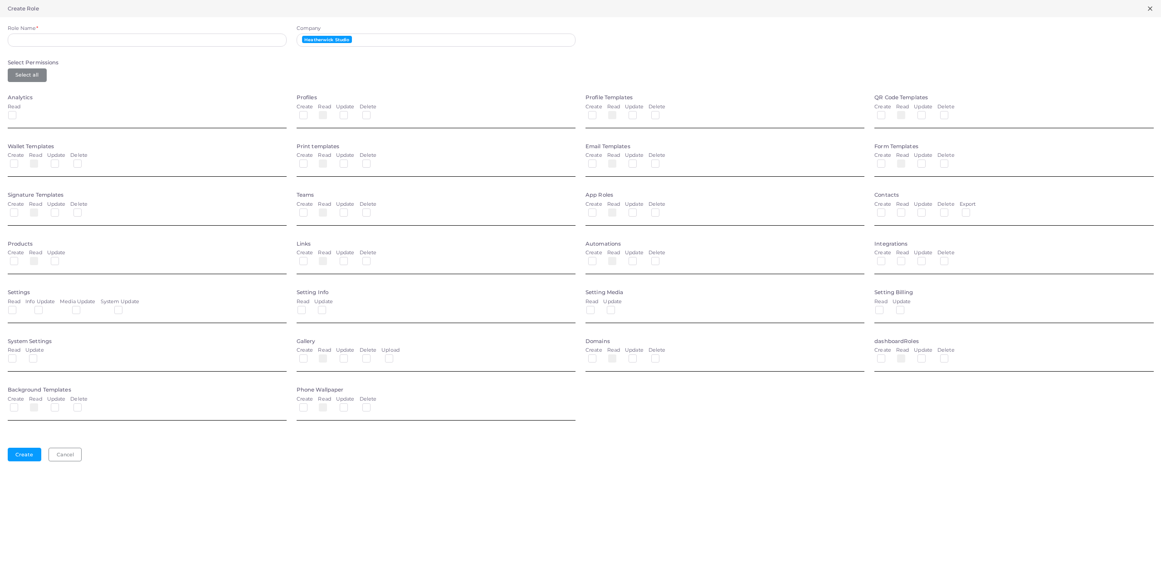
click at [351, 160] on label at bounding box center [351, 160] width 0 height 0
click at [374, 160] on label at bounding box center [374, 160] width 0 height 0
click at [310, 209] on label at bounding box center [310, 209] width 0 height 0
click at [351, 209] on label at bounding box center [351, 209] width 0 height 0
click at [374, 209] on label at bounding box center [374, 209] width 0 height 0
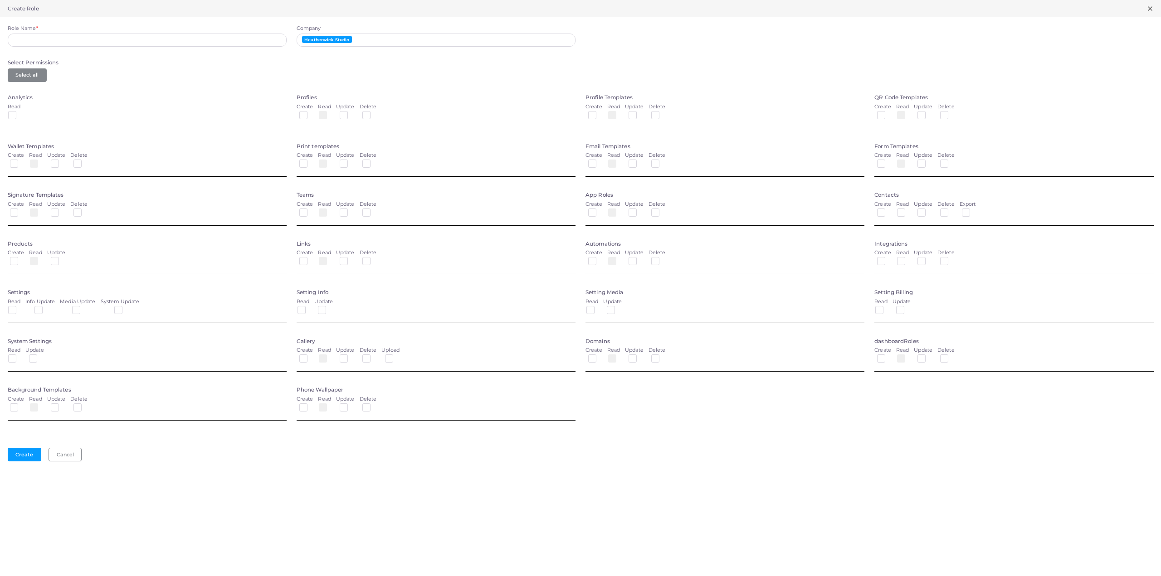
click at [310, 258] on label at bounding box center [310, 258] width 0 height 0
click at [348, 256] on label "Update" at bounding box center [345, 252] width 19 height 7
click at [351, 258] on label at bounding box center [351, 258] width 0 height 0
click at [374, 258] on label at bounding box center [374, 258] width 0 height 0
click at [308, 307] on label at bounding box center [308, 307] width 0 height 0
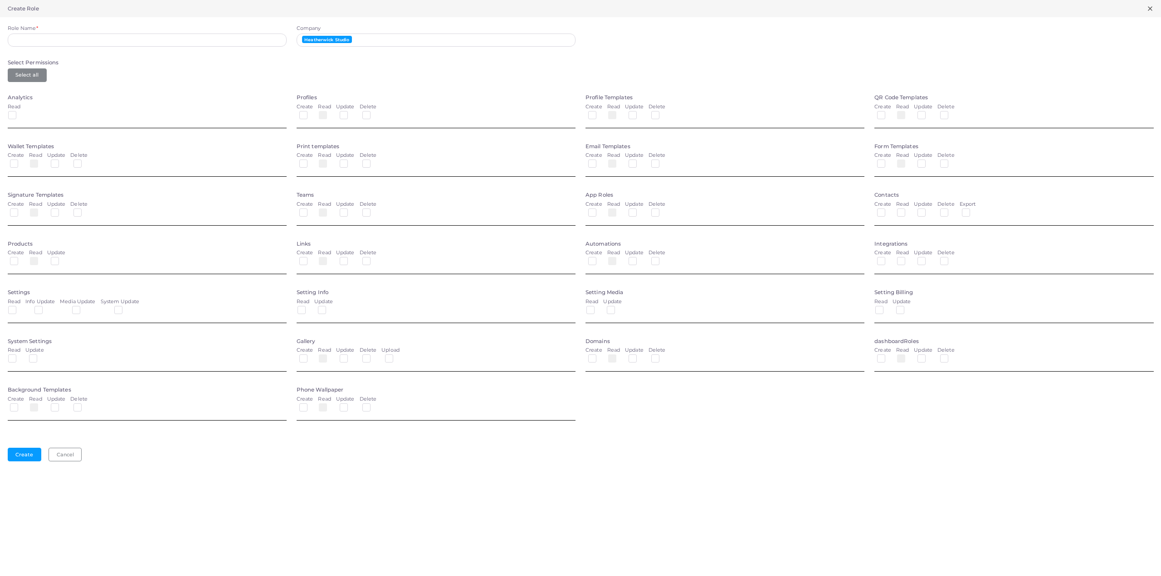
click at [329, 307] on label at bounding box center [329, 307] width 0 height 0
click at [310, 355] on label at bounding box center [310, 355] width 0 height 0
click at [351, 355] on label at bounding box center [351, 355] width 0 height 0
click at [396, 355] on label at bounding box center [396, 355] width 0 height 0
click at [310, 404] on label at bounding box center [310, 404] width 0 height 0
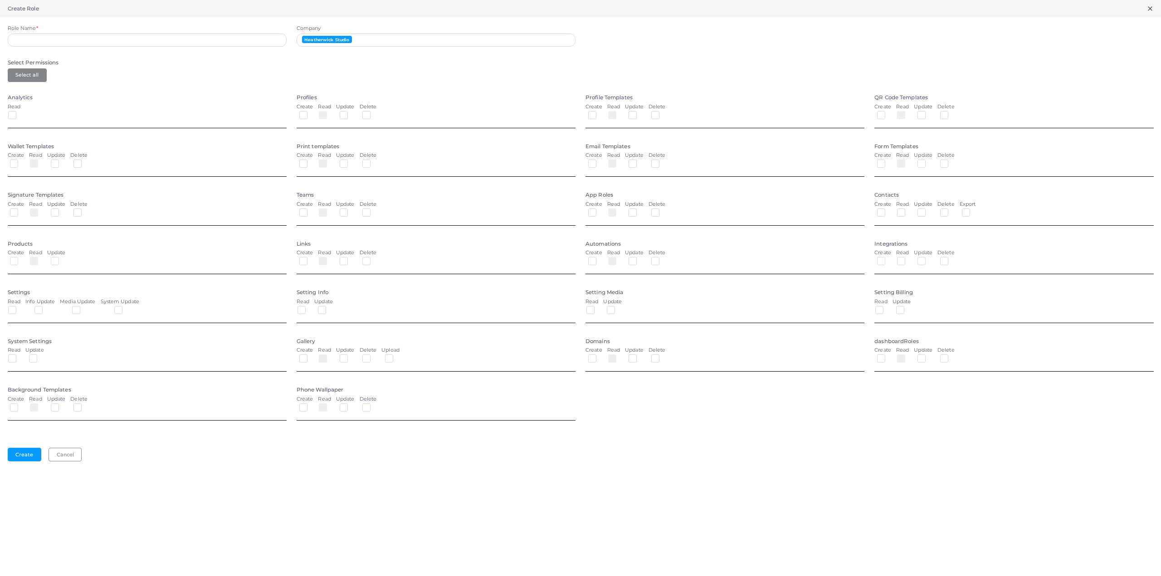
click at [351, 404] on label at bounding box center [351, 404] width 0 height 0
click at [371, 405] on div at bounding box center [367, 406] width 11 height 7
click at [374, 404] on label at bounding box center [374, 404] width 0 height 0
click at [12, 412] on div "Create" at bounding box center [16, 405] width 17 height 19
click at [21, 404] on label at bounding box center [21, 404] width 0 height 0
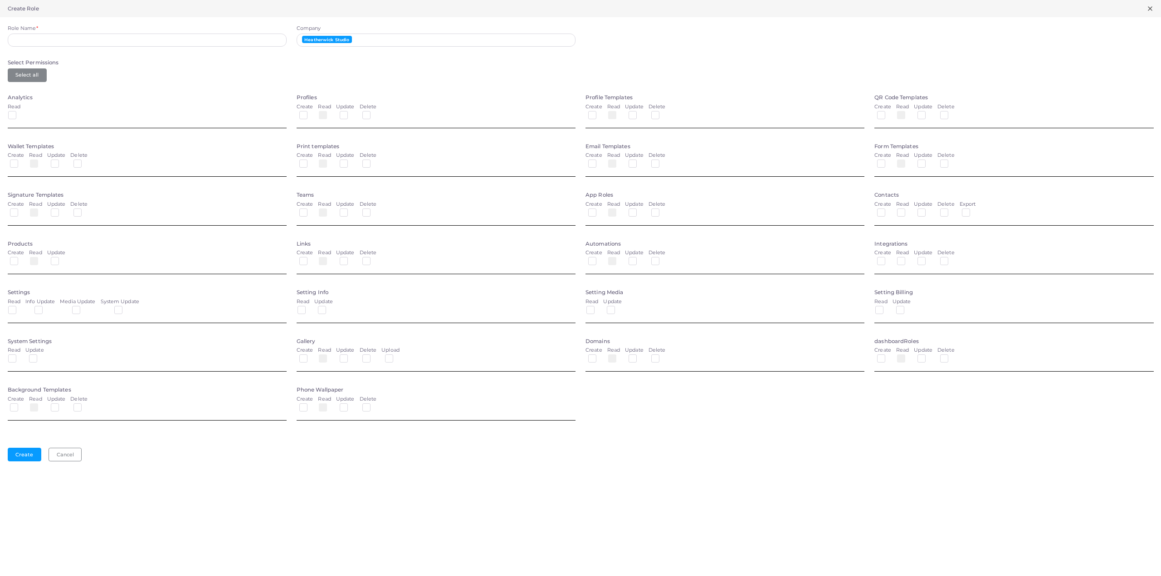
click at [62, 404] on label at bounding box center [62, 404] width 0 height 0
click at [87, 408] on div "Delete" at bounding box center [78, 405] width 17 height 19
click at [85, 404] on label at bounding box center [85, 404] width 0 height 0
click at [17, 358] on div at bounding box center [13, 357] width 11 height 7
click at [19, 355] on label at bounding box center [19, 355] width 0 height 0
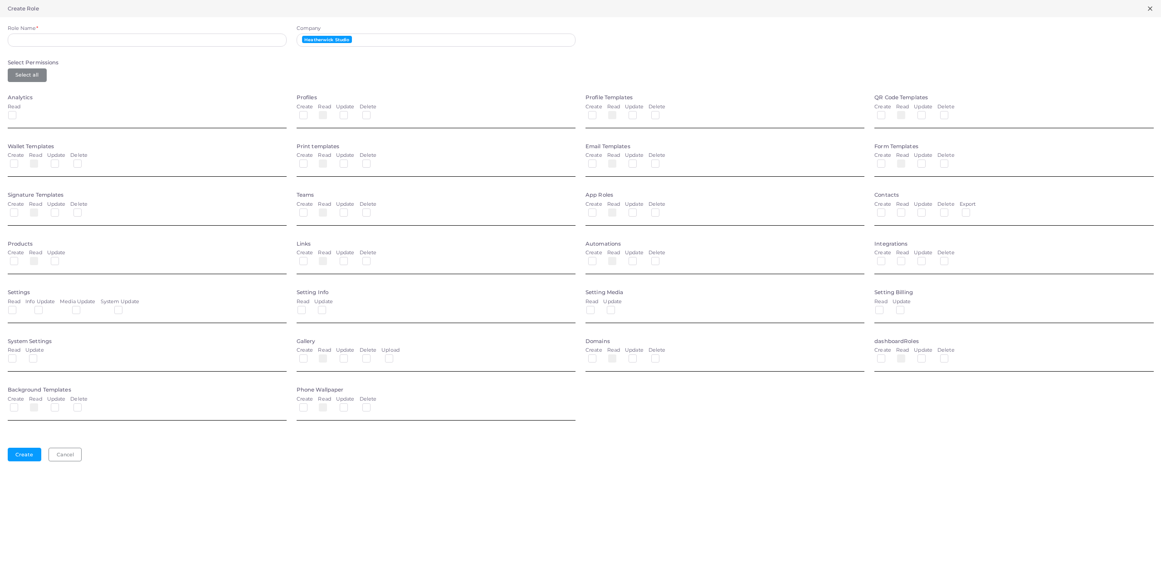
click at [40, 355] on label at bounding box center [40, 355] width 0 height 0
click at [19, 307] on label at bounding box center [19, 307] width 0 height 0
click at [30, 314] on div "Info Update" at bounding box center [39, 307] width 29 height 19
click at [46, 307] on label at bounding box center [46, 307] width 0 height 0
click at [83, 307] on label at bounding box center [83, 307] width 0 height 0
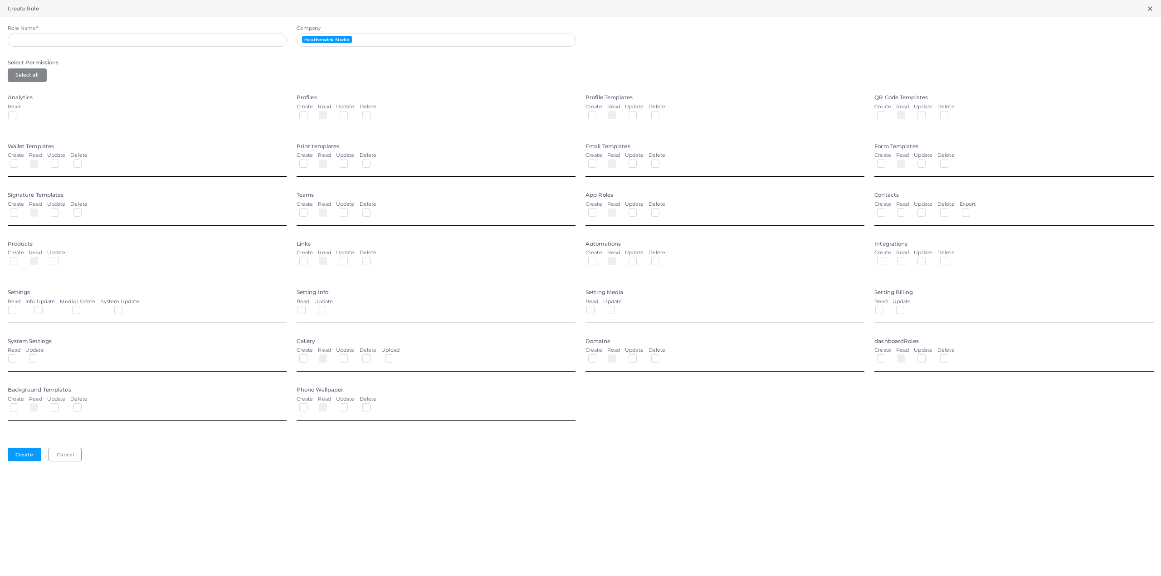
click at [126, 307] on label at bounding box center [126, 307] width 0 height 0
click at [13, 267] on div "Create" at bounding box center [16, 258] width 17 height 19
click at [21, 258] on label at bounding box center [21, 258] width 0 height 0
click at [62, 258] on label at bounding box center [62, 258] width 0 height 0
click at [21, 209] on label at bounding box center [21, 209] width 0 height 0
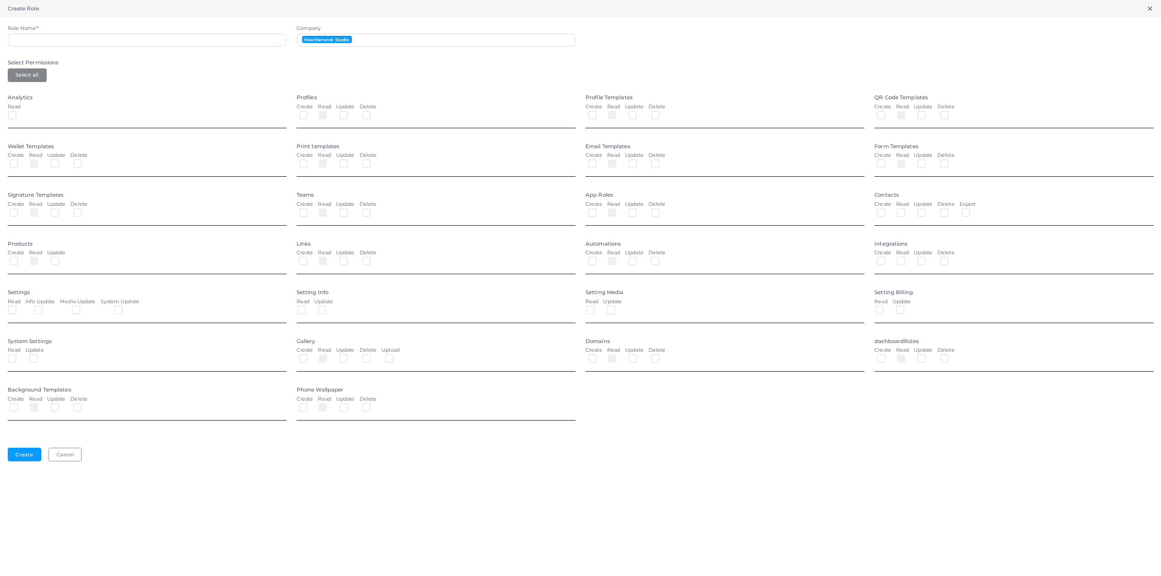
click at [62, 209] on label at bounding box center [62, 209] width 0 height 0
click at [85, 209] on label at bounding box center [85, 209] width 0 height 0
click at [21, 160] on label at bounding box center [21, 160] width 0 height 0
click at [62, 160] on label at bounding box center [62, 160] width 0 height 0
click at [85, 160] on label at bounding box center [85, 160] width 0 height 0
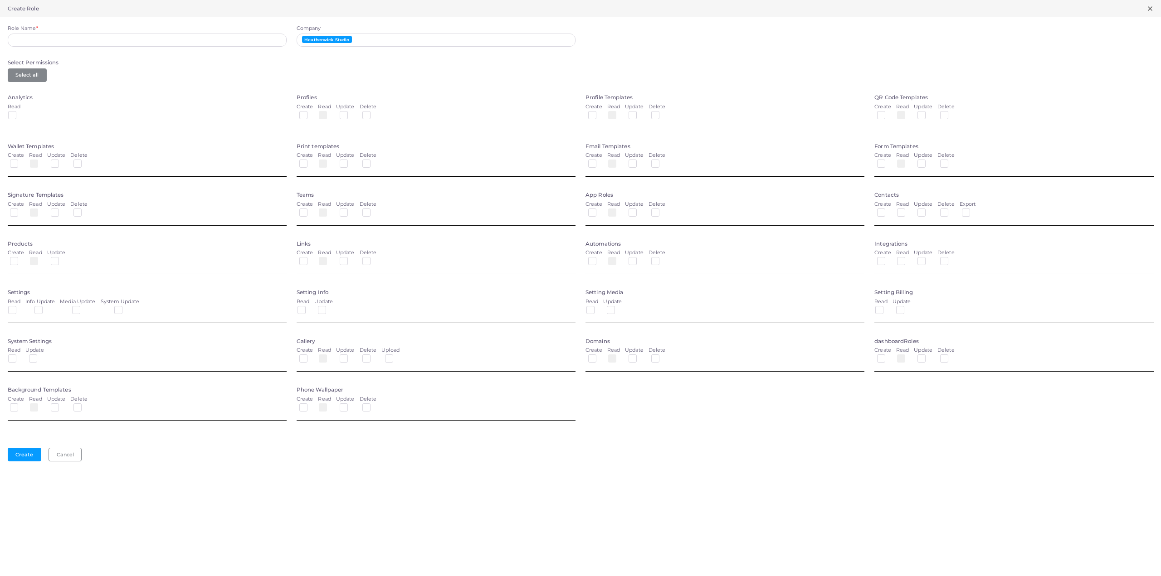
click at [19, 112] on label at bounding box center [19, 112] width 0 height 0
click at [60, 37] on input "Role Name *" at bounding box center [147, 41] width 279 height 14
type input "****"
click at [18, 459] on button "Create" at bounding box center [25, 455] width 34 height 14
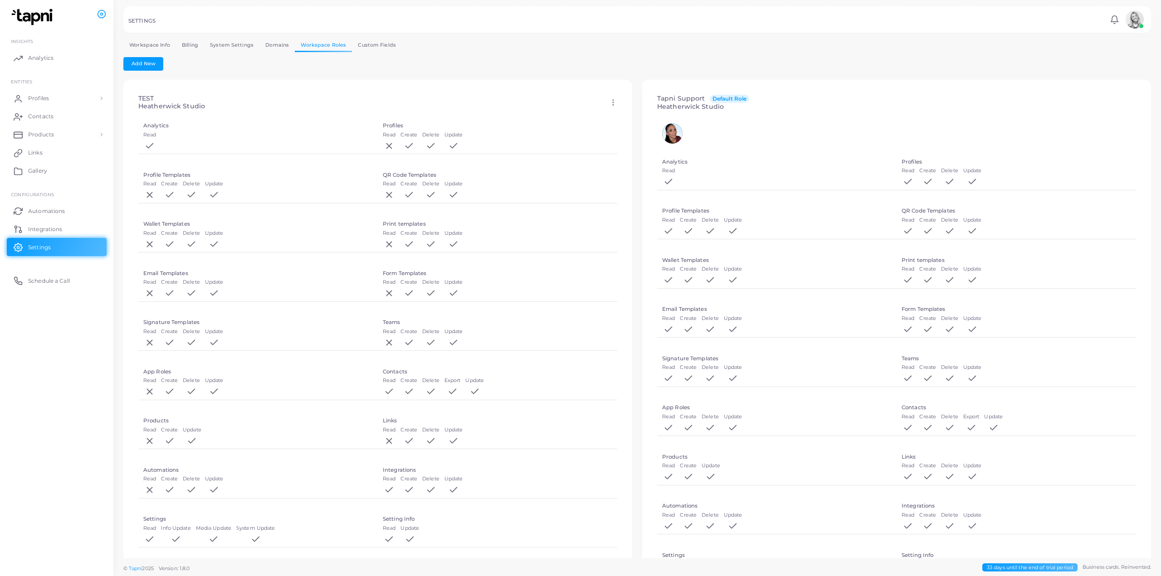
click at [609, 107] on div "TEST Heatherwick Studio Edit Delete" at bounding box center [378, 102] width 494 height 30
click at [609, 104] on icon at bounding box center [613, 102] width 8 height 8
click at [160, 47] on link "Workspace Info" at bounding box center [149, 45] width 53 height 13
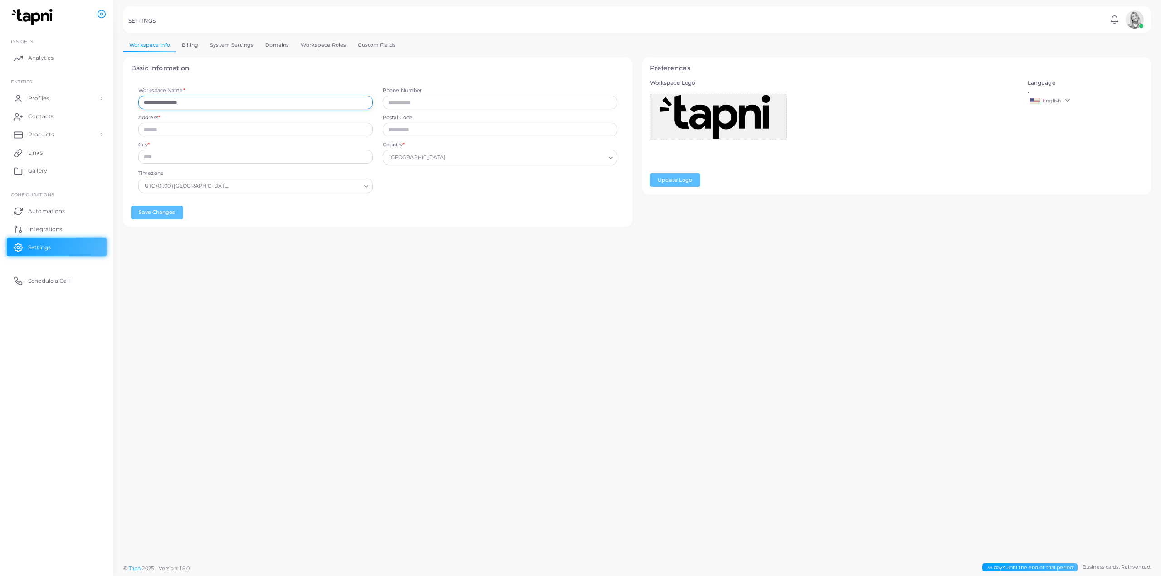
click at [221, 102] on input "**********" at bounding box center [255, 103] width 234 height 14
click at [31, 97] on span "Profiles" at bounding box center [40, 98] width 21 height 8
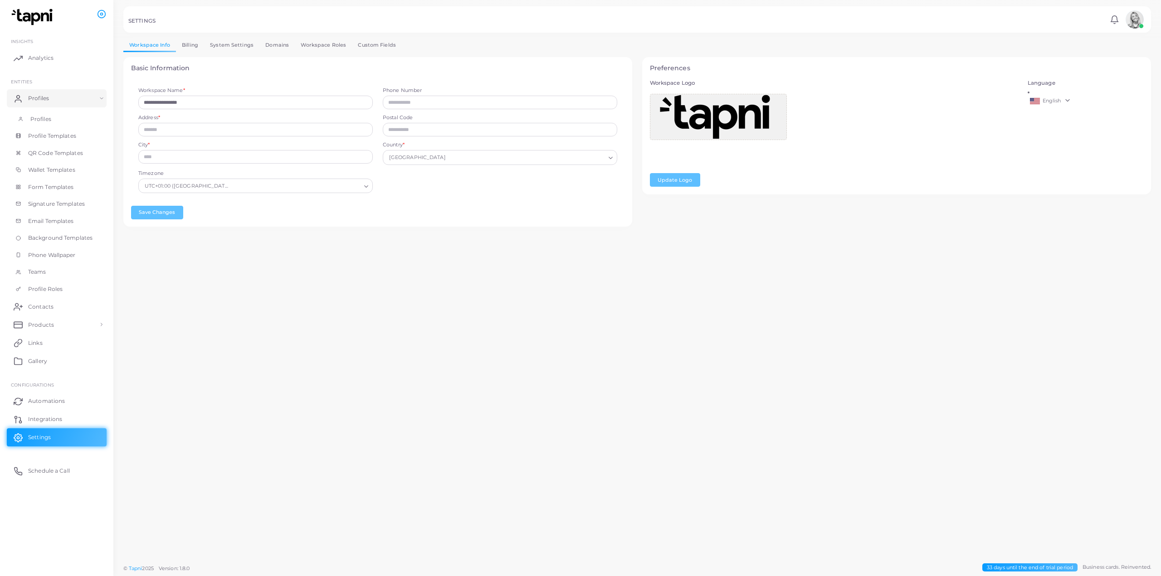
click at [47, 118] on span "Profiles" at bounding box center [40, 119] width 21 height 8
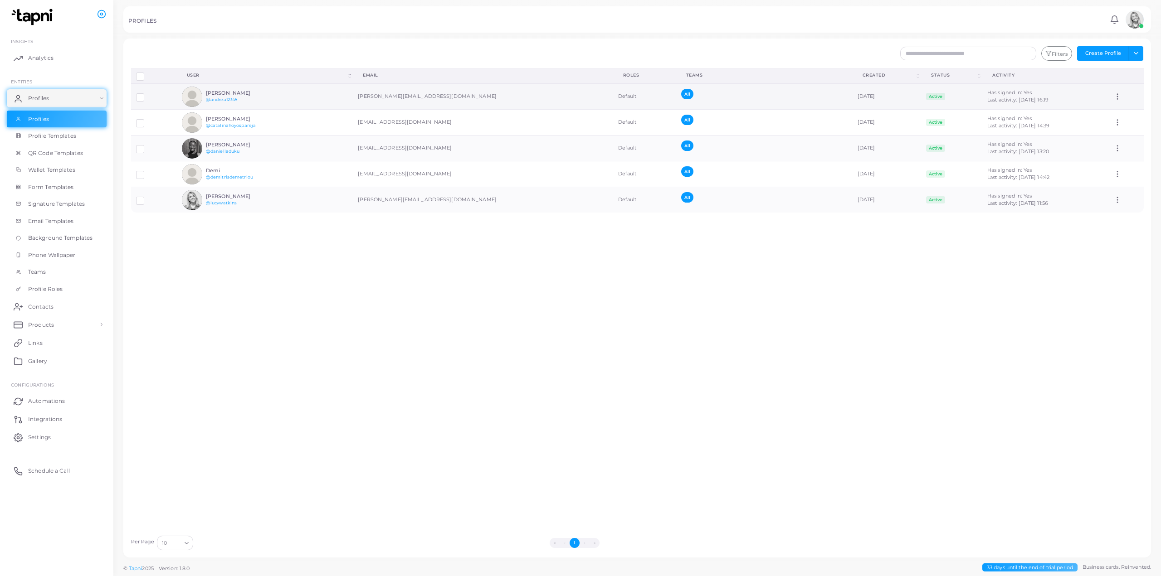
click at [239, 89] on div "Andrea Piazza @andrea12345" at bounding box center [227, 97] width 91 height 20
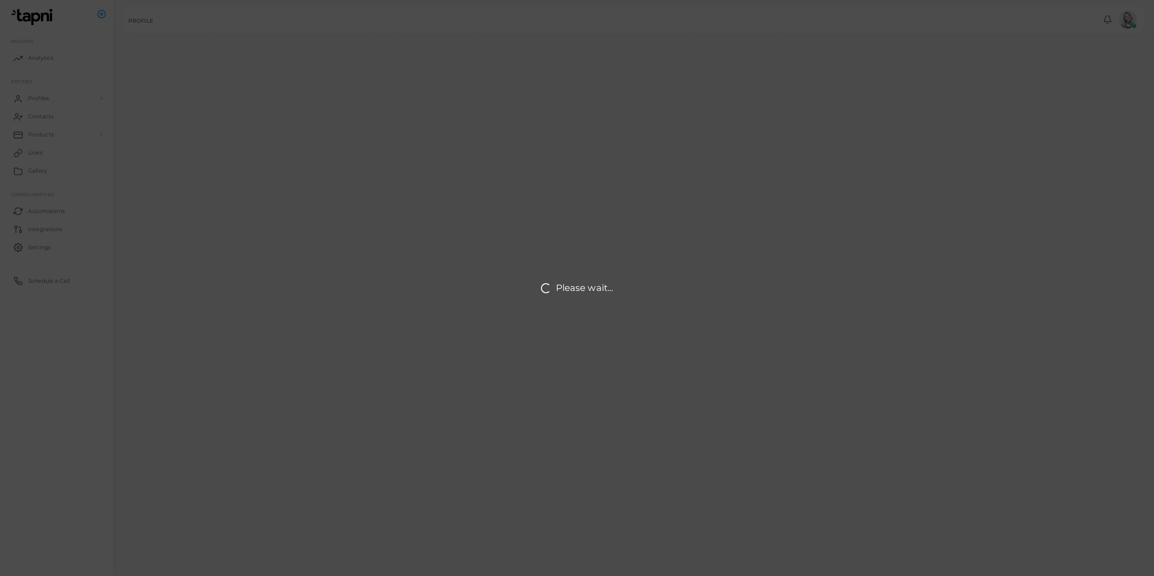
type input "**********"
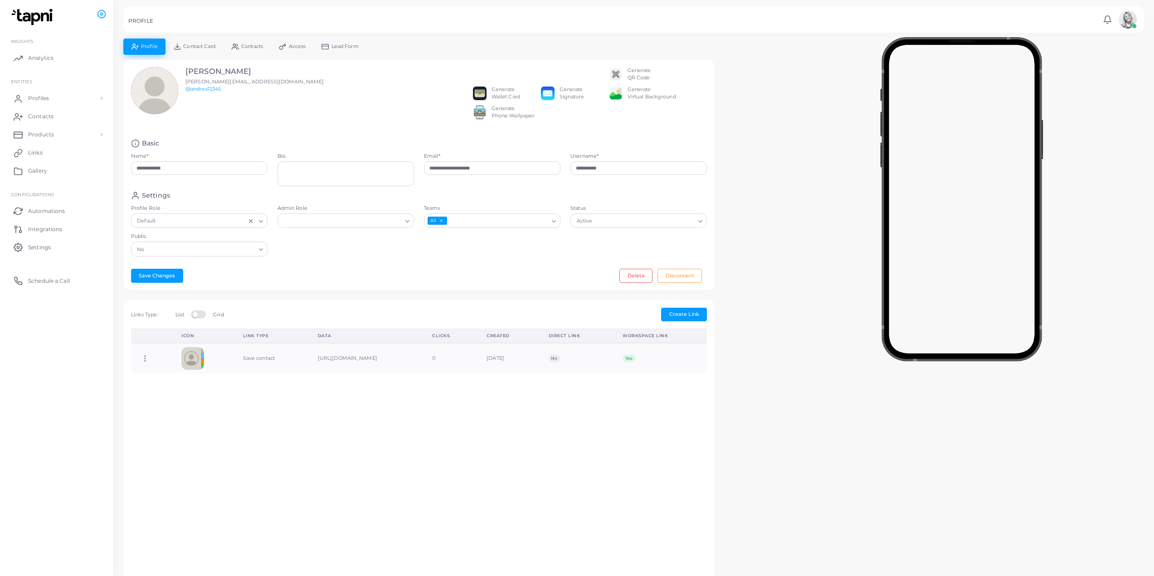
click at [400, 222] on input "Admin Role" at bounding box center [342, 221] width 120 height 10
click at [378, 256] on li "Admin" at bounding box center [346, 254] width 136 height 14
click at [152, 277] on button "Save Changes" at bounding box center [157, 276] width 52 height 14
